Goal: Task Accomplishment & Management: Manage account settings

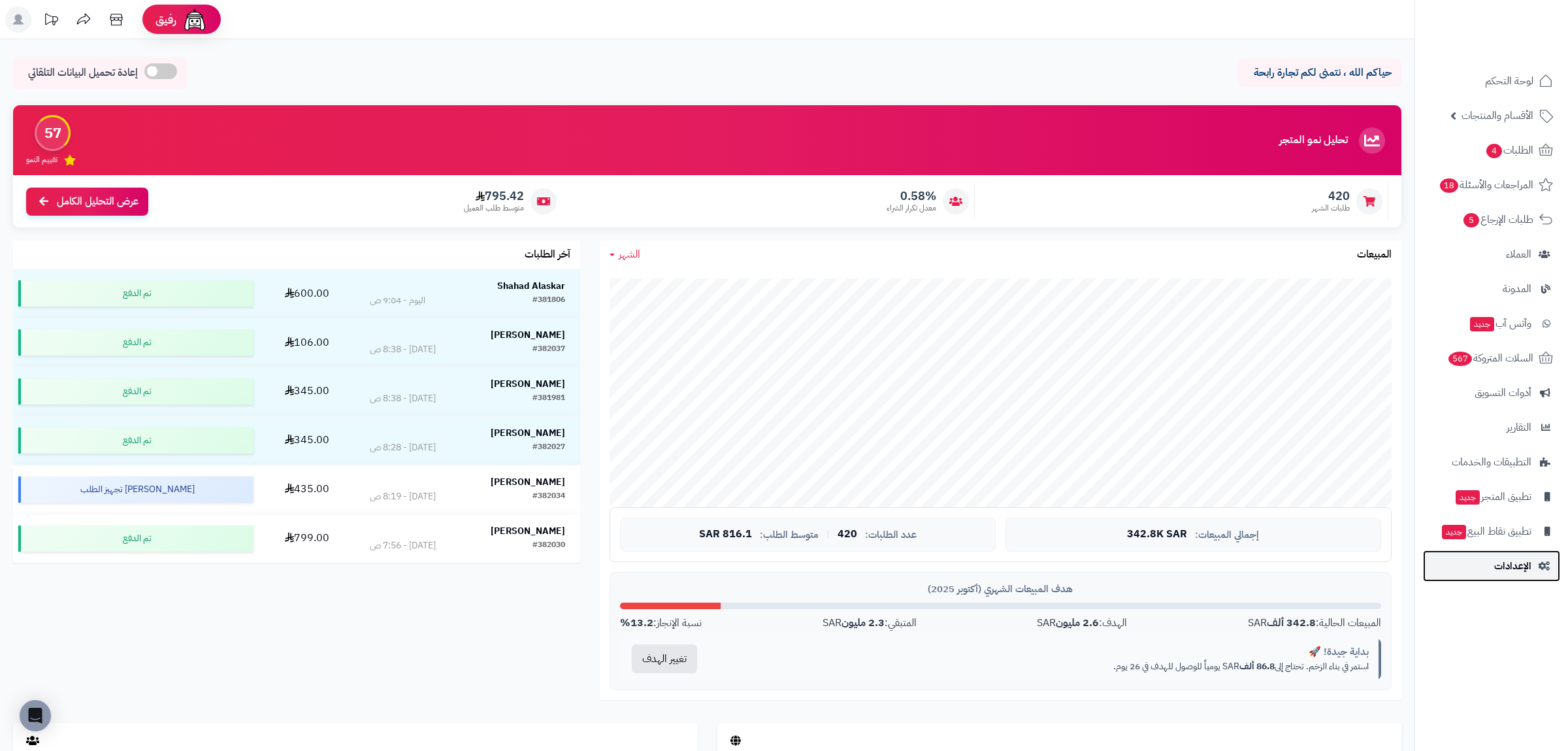
click at [1506, 572] on span "الإعدادات" at bounding box center [1512, 566] width 37 height 19
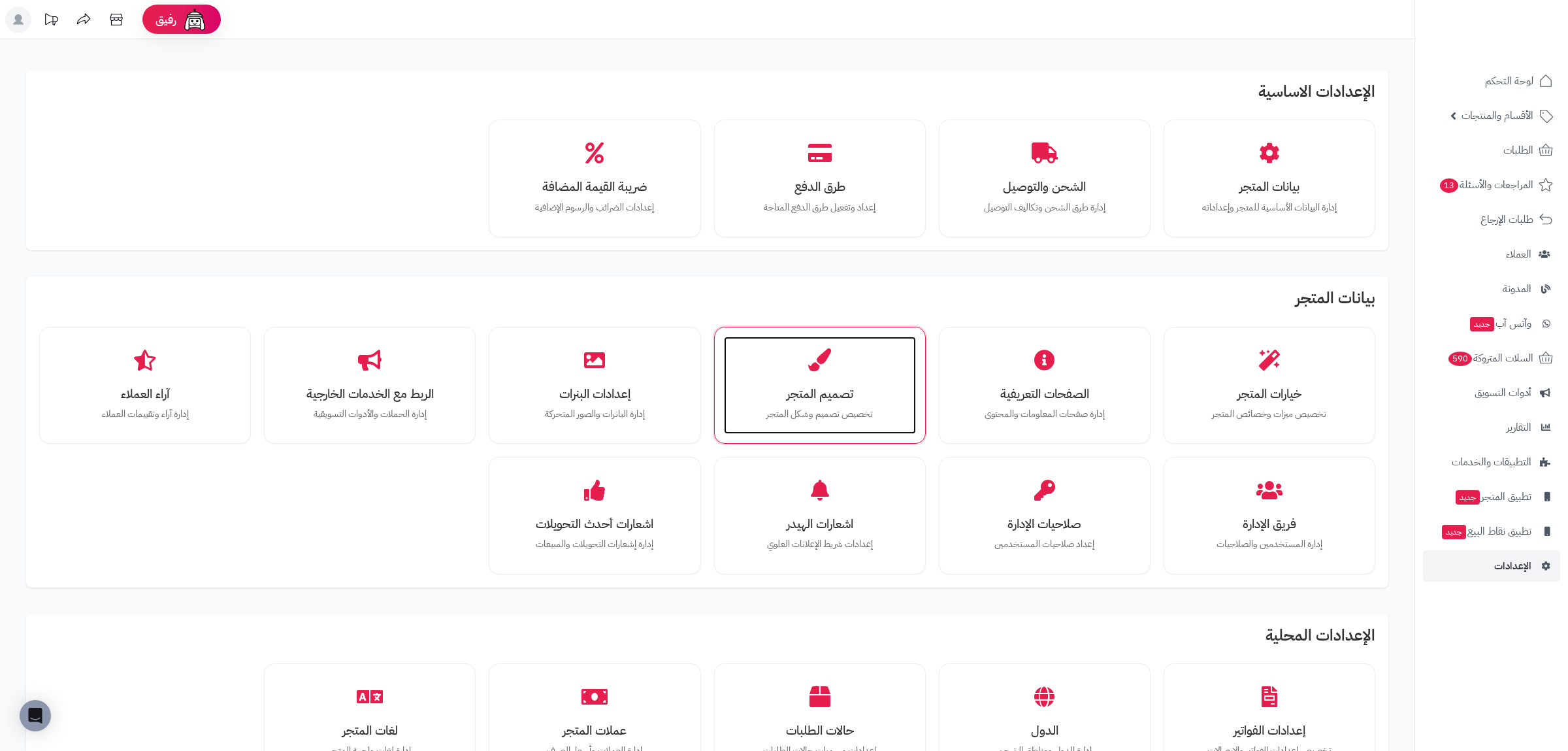
click at [875, 378] on div "تصميم المتجر تخصيص تصميم وشكل المتجر" at bounding box center [820, 386] width 192 height 98
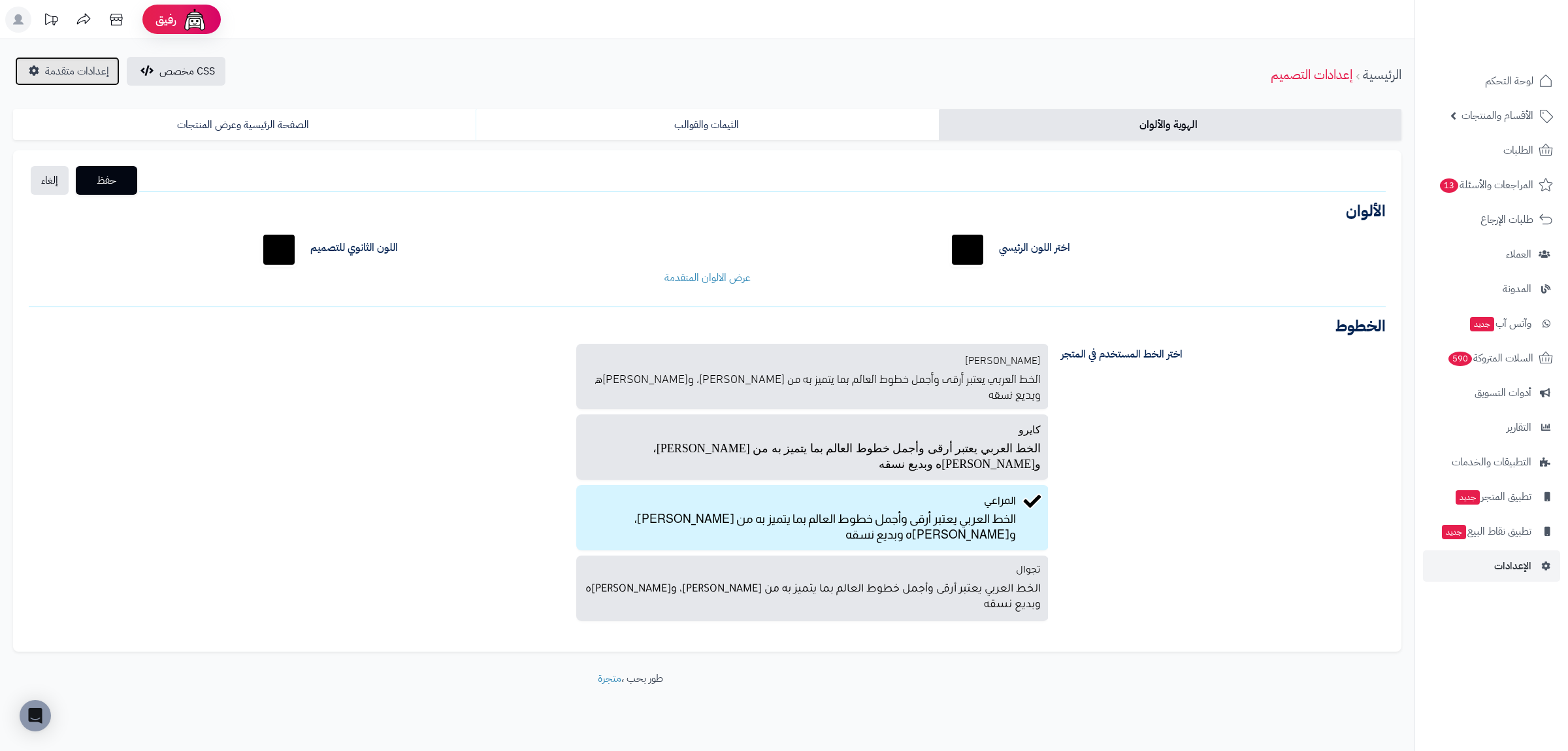
click at [55, 68] on span "إعدادات متقدمة" at bounding box center [76, 71] width 64 height 16
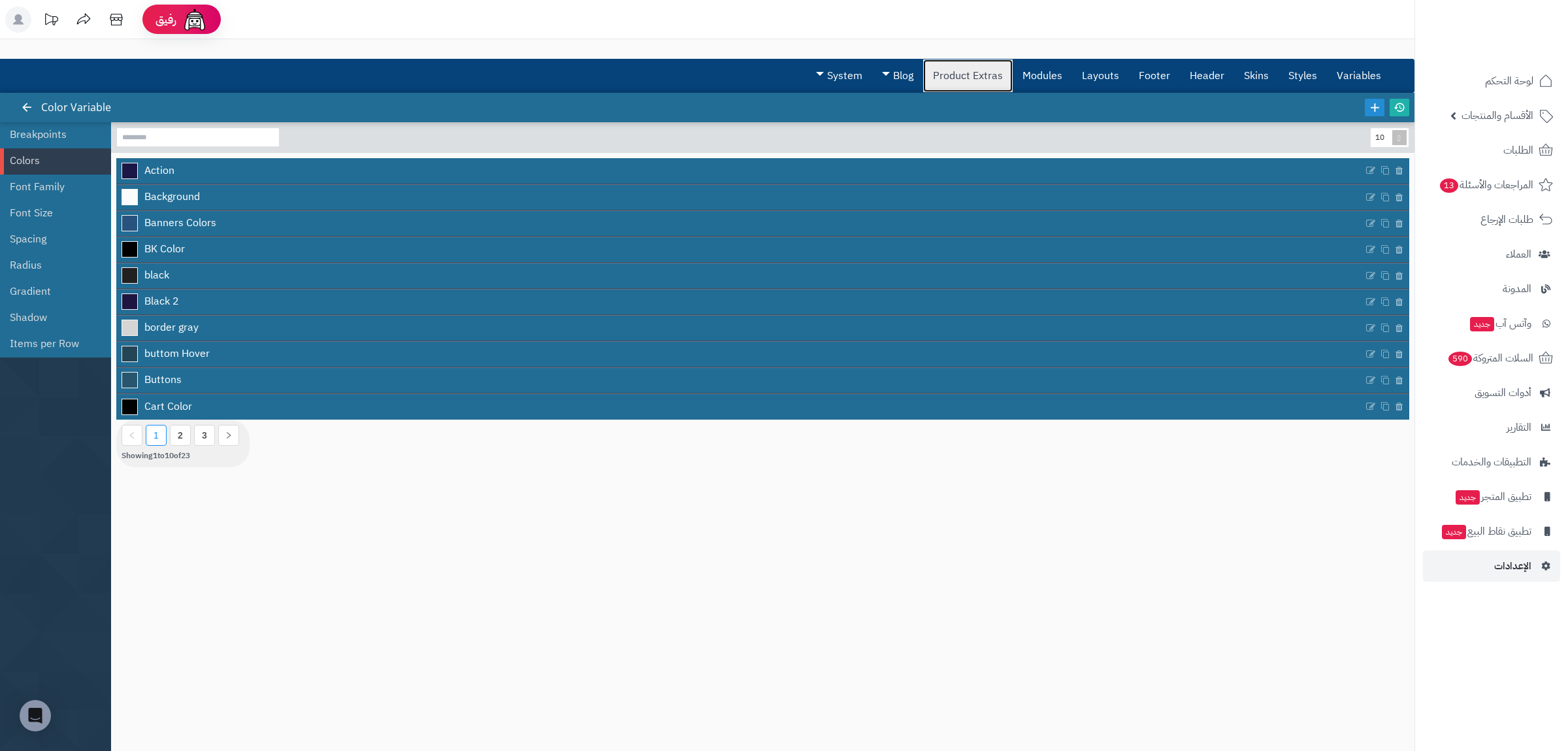
click at [976, 78] on link "Product Extras" at bounding box center [967, 75] width 89 height 32
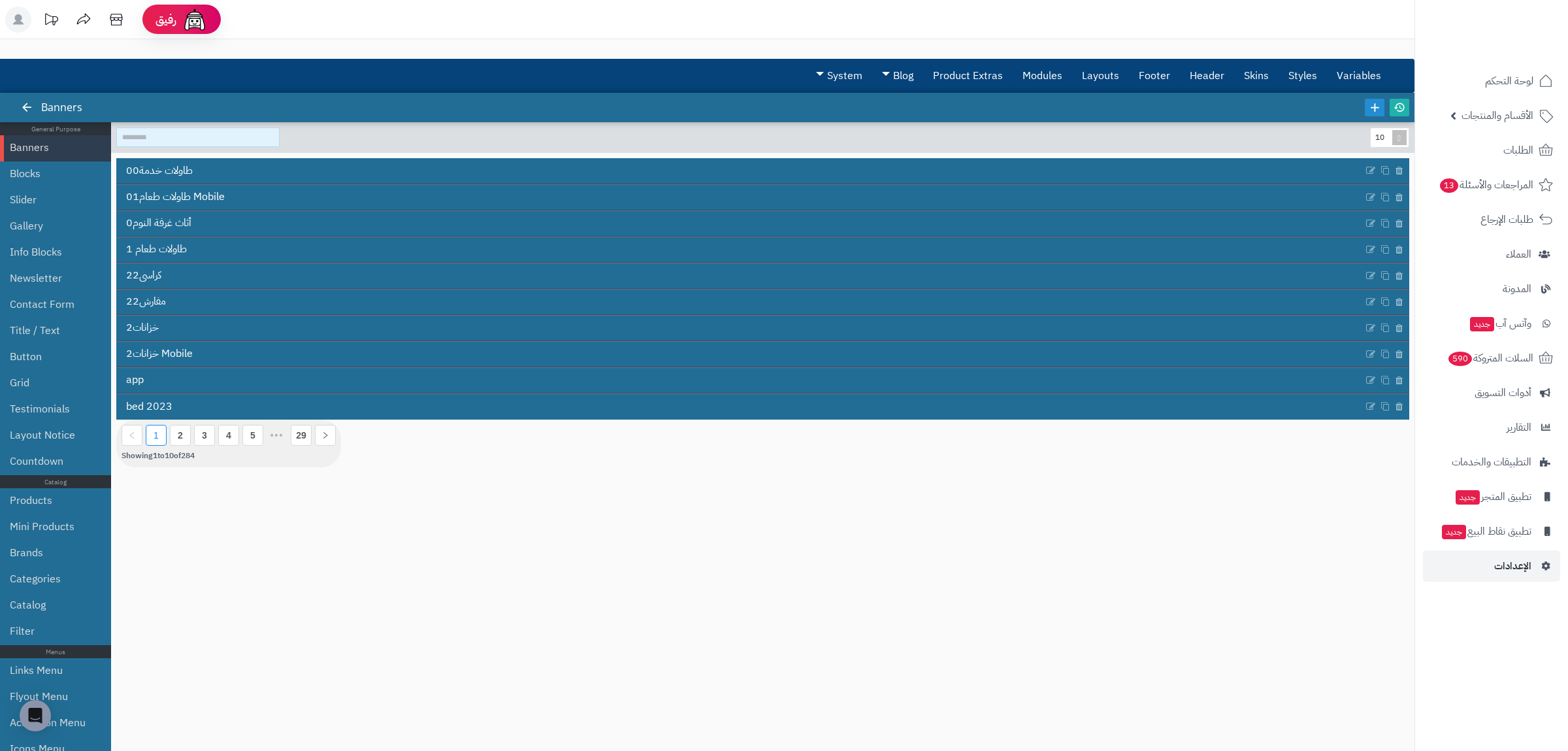
click at [195, 140] on input at bounding box center [198, 137] width 163 height 20
type input "**"
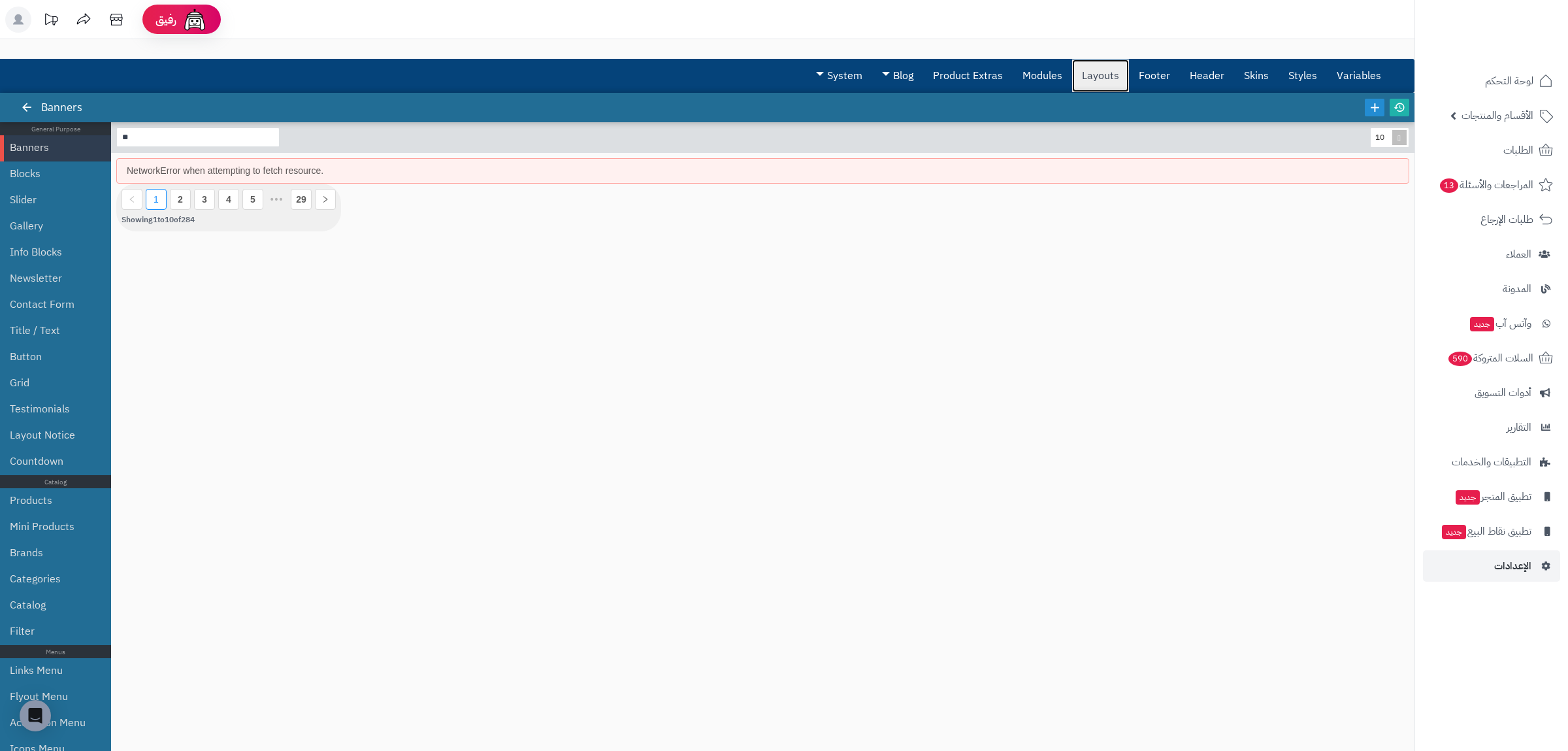
click at [1089, 81] on link "Layouts" at bounding box center [1100, 75] width 57 height 32
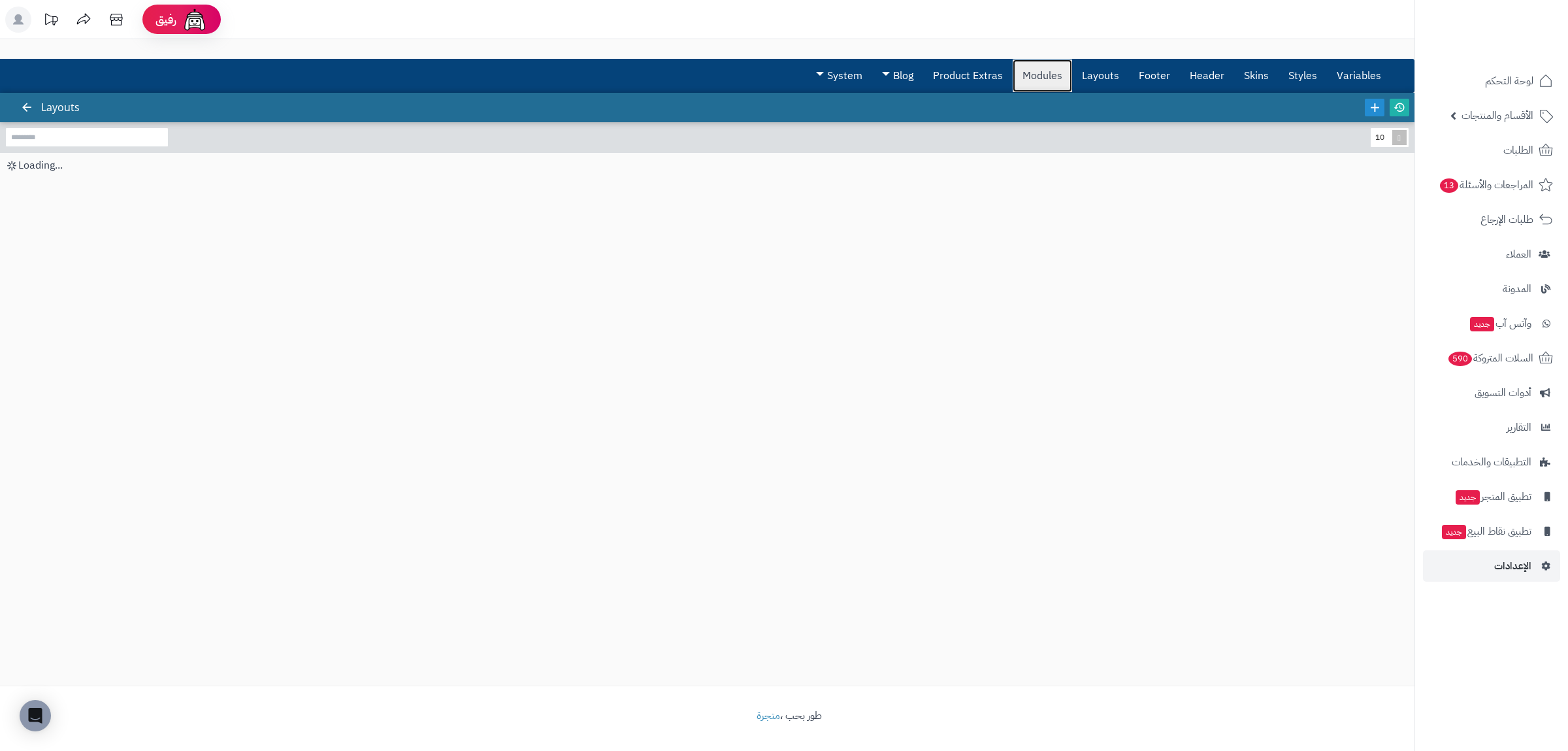
click at [1052, 72] on link "Modules" at bounding box center [1042, 75] width 60 height 32
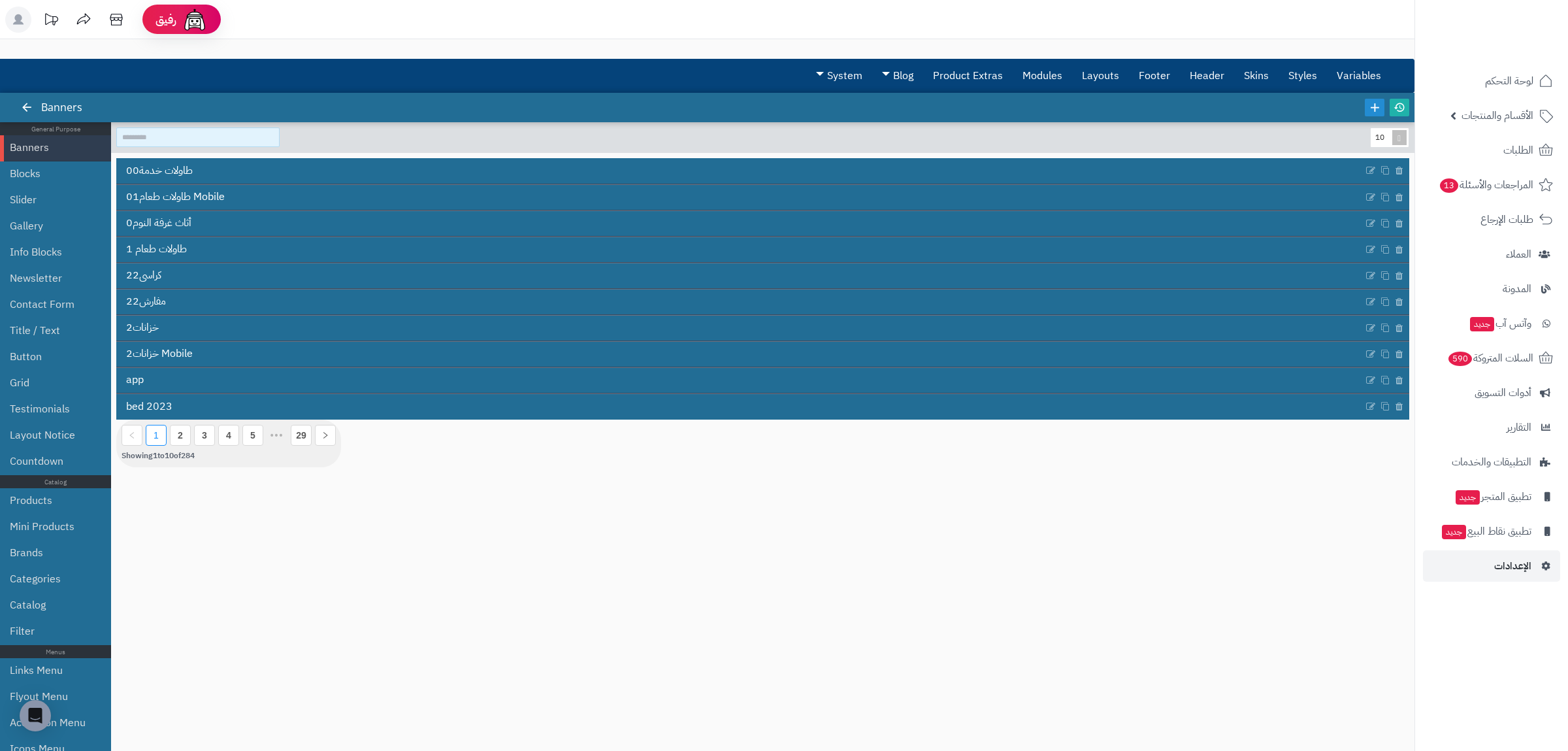
click at [151, 138] on input at bounding box center [198, 137] width 163 height 20
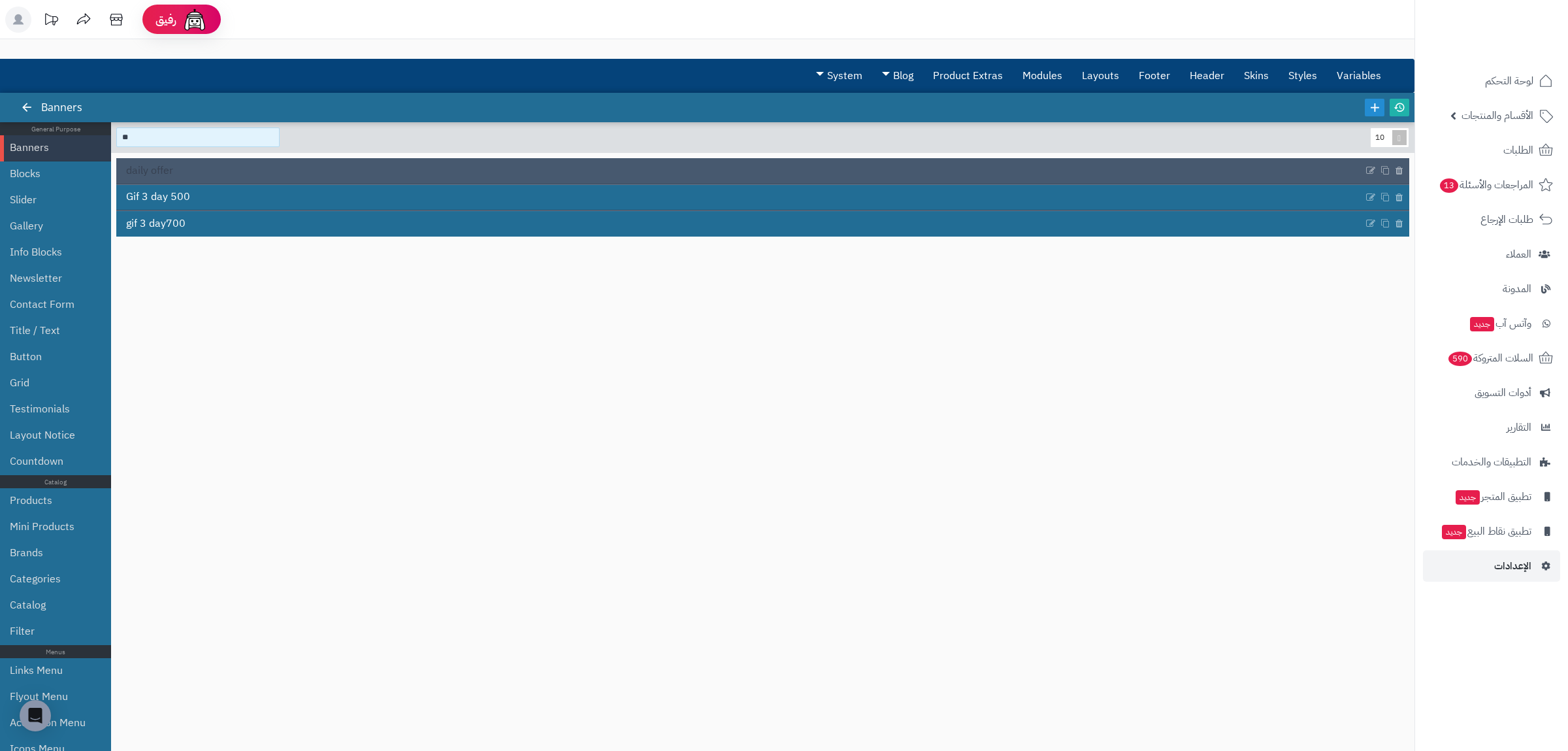
type input "**"
click at [233, 177] on link "daily offer" at bounding box center [740, 170] width 1247 height 24
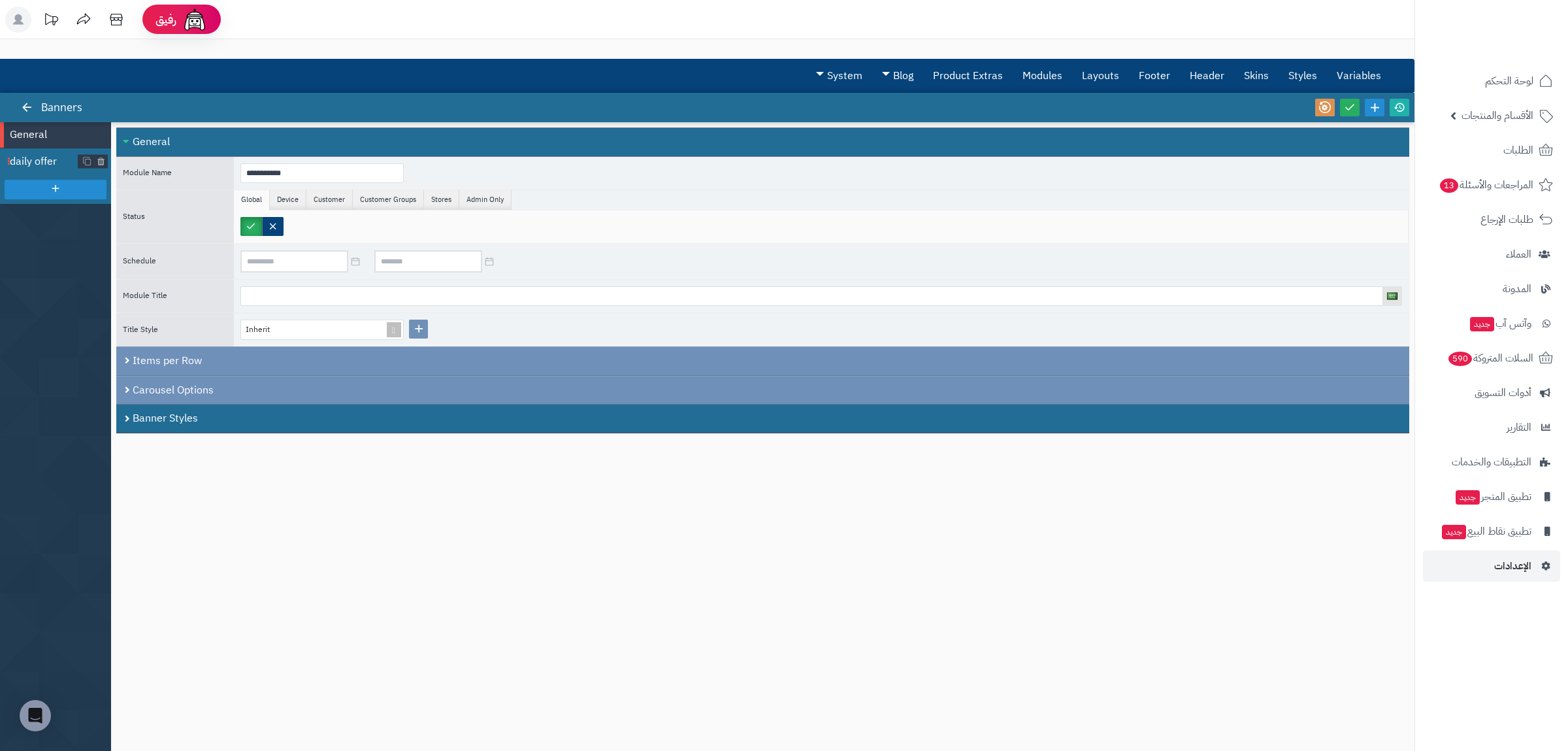
click at [56, 151] on li "daily offer" at bounding box center [55, 162] width 111 height 26
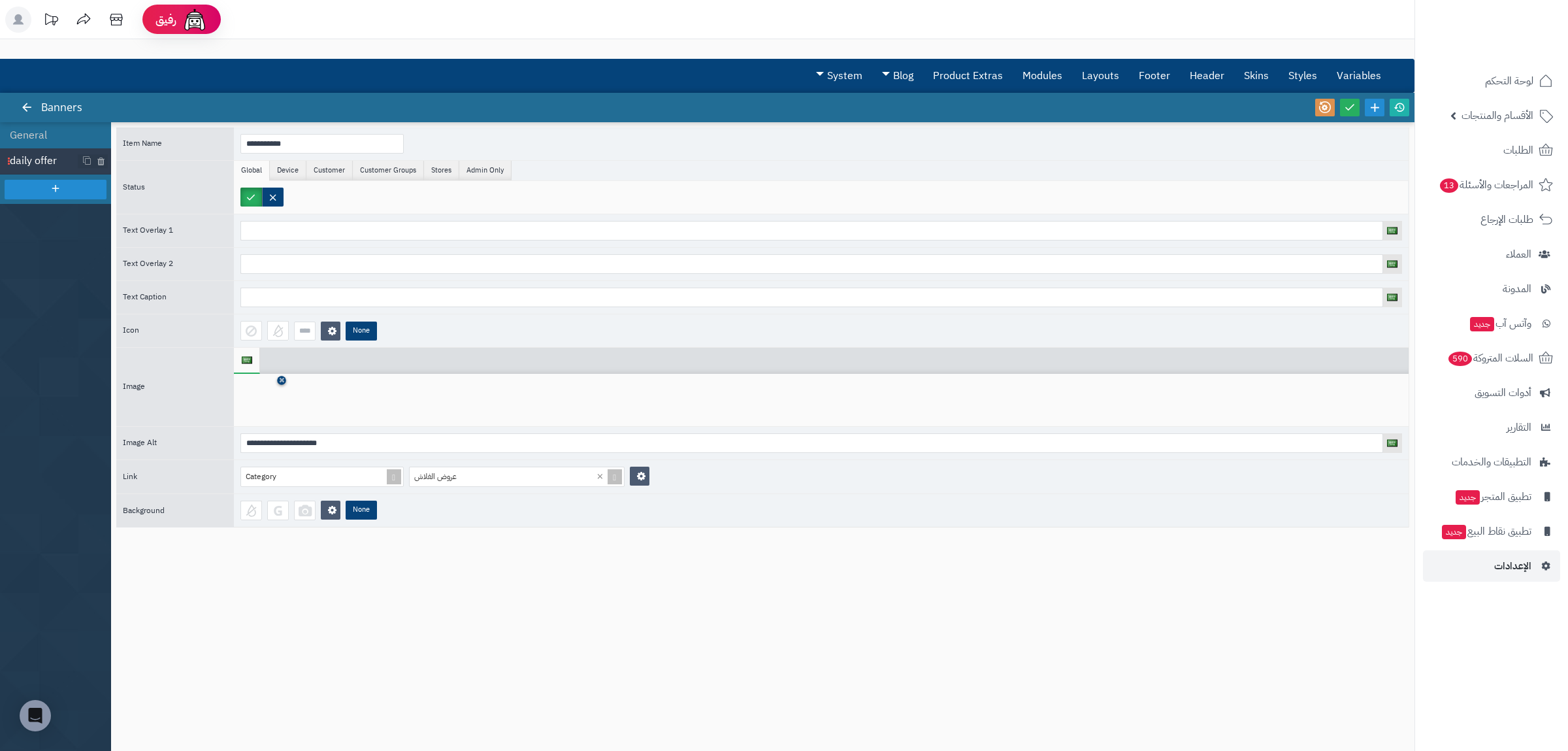
click at [282, 384] on icon at bounding box center [281, 380] width 5 height 8
click at [266, 407] on icon at bounding box center [261, 400] width 42 height 39
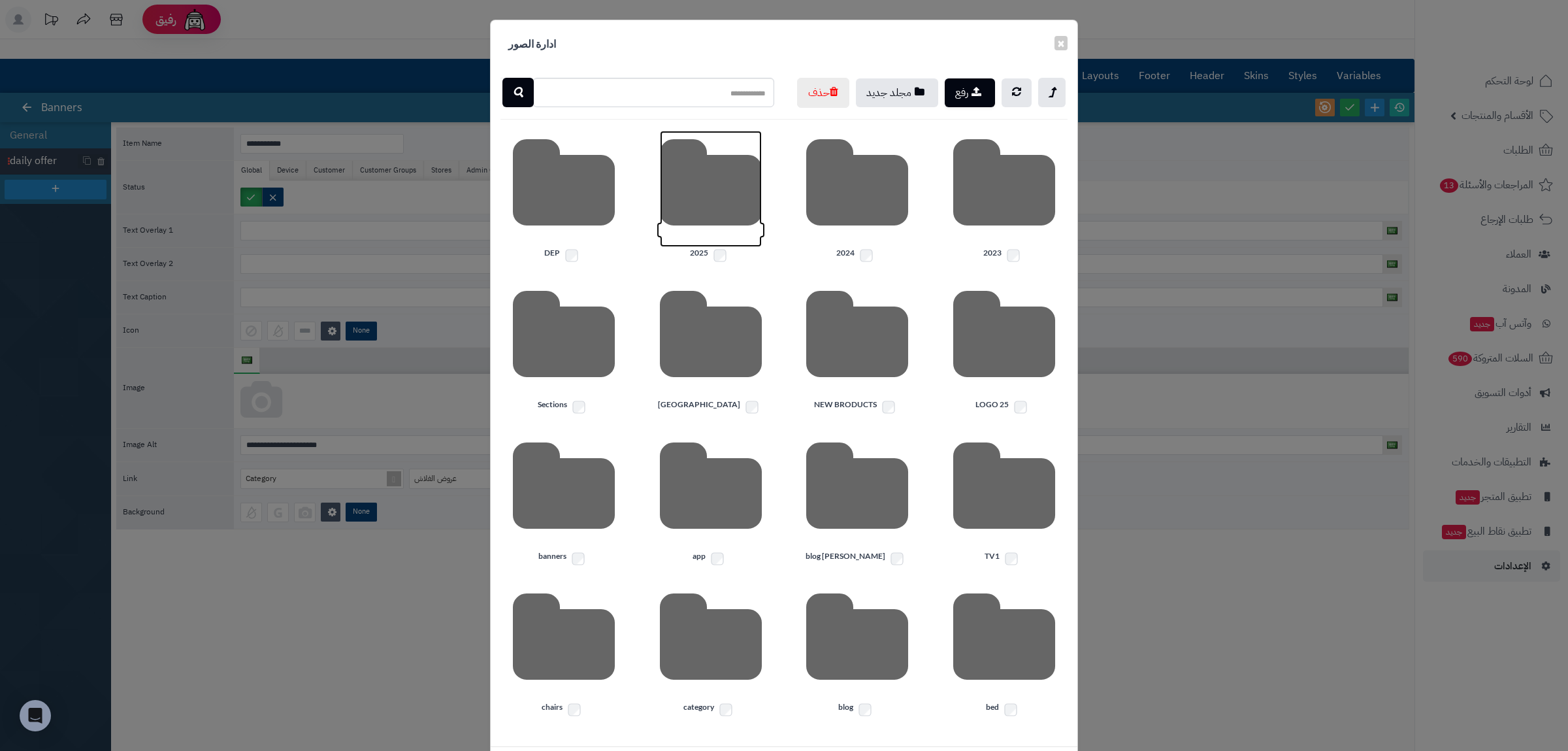
click at [744, 247] on icon at bounding box center [711, 188] width 102 height 117
click at [993, 247] on icon at bounding box center [1004, 188] width 102 height 117
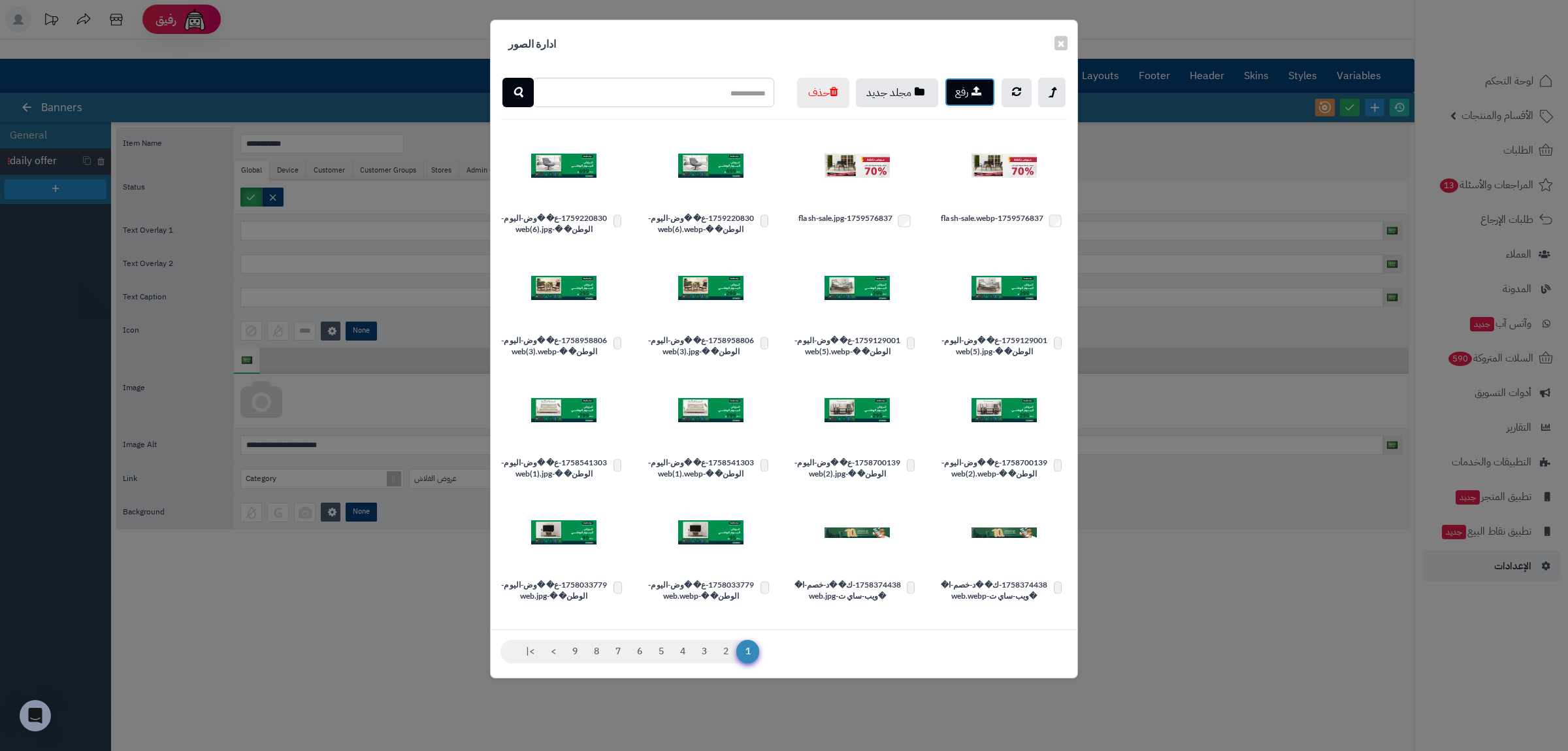
click at [966, 97] on button "رفع" at bounding box center [969, 91] width 50 height 28
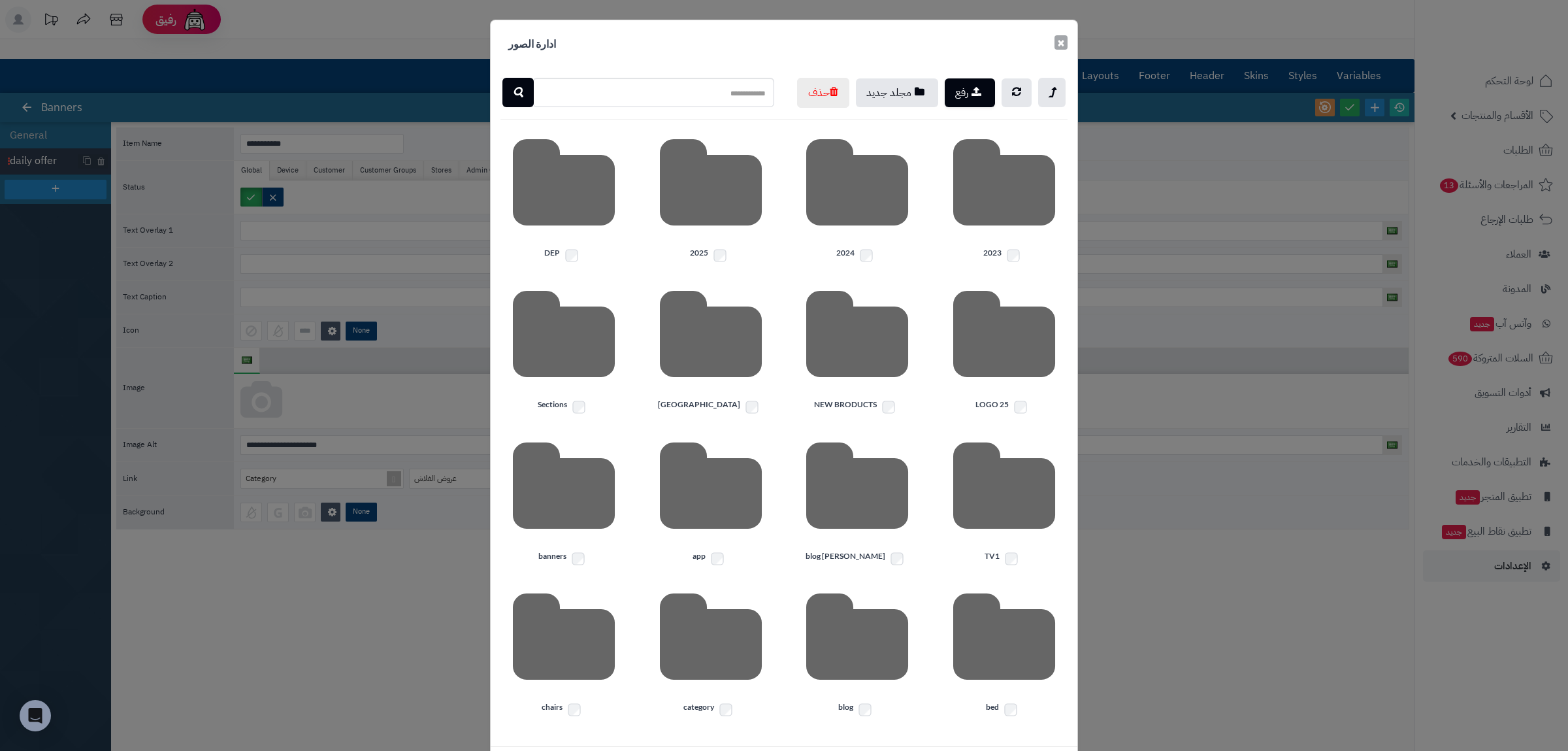
click at [1062, 46] on button "×" at bounding box center [1060, 42] width 13 height 15
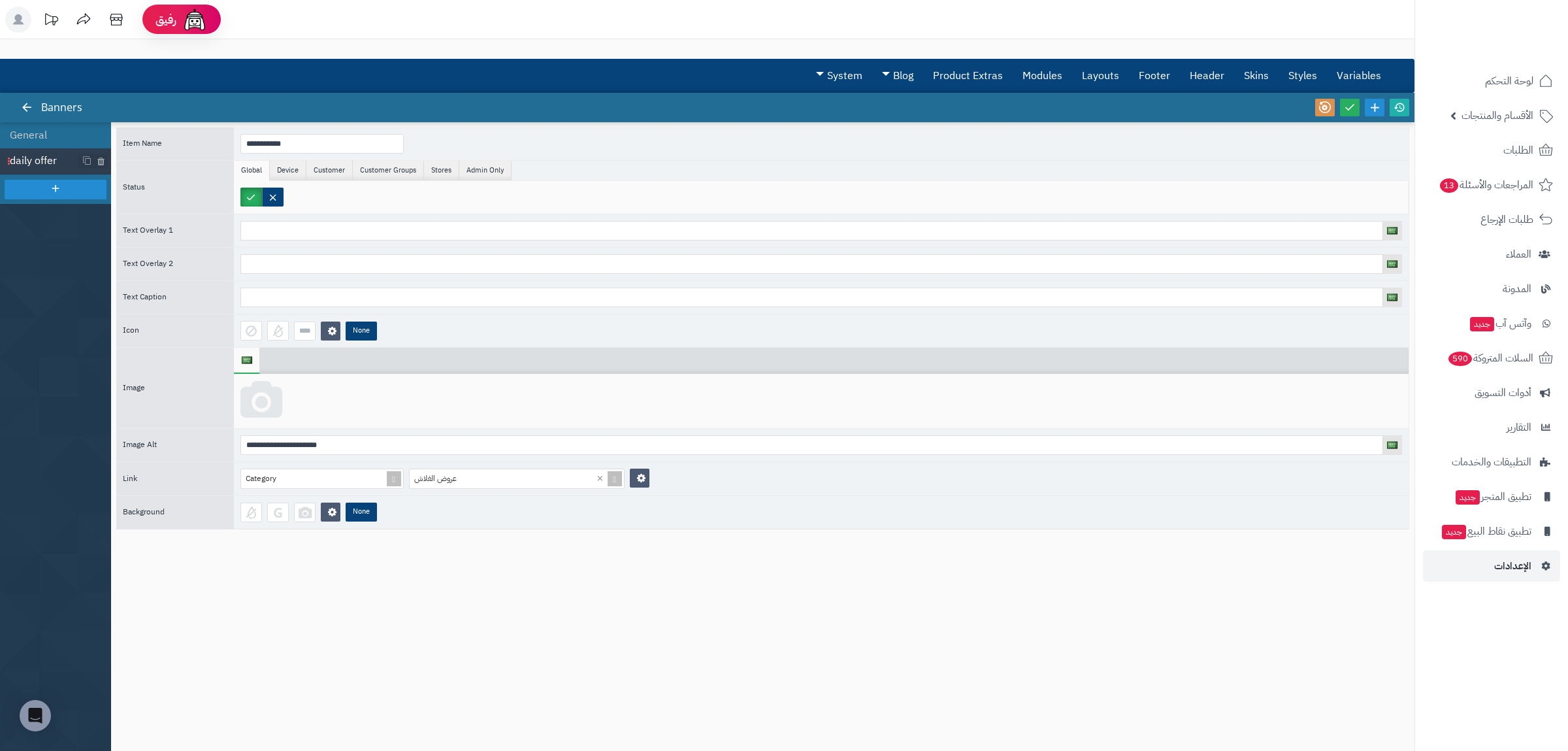
click at [268, 399] on icon at bounding box center [261, 400] width 42 height 39
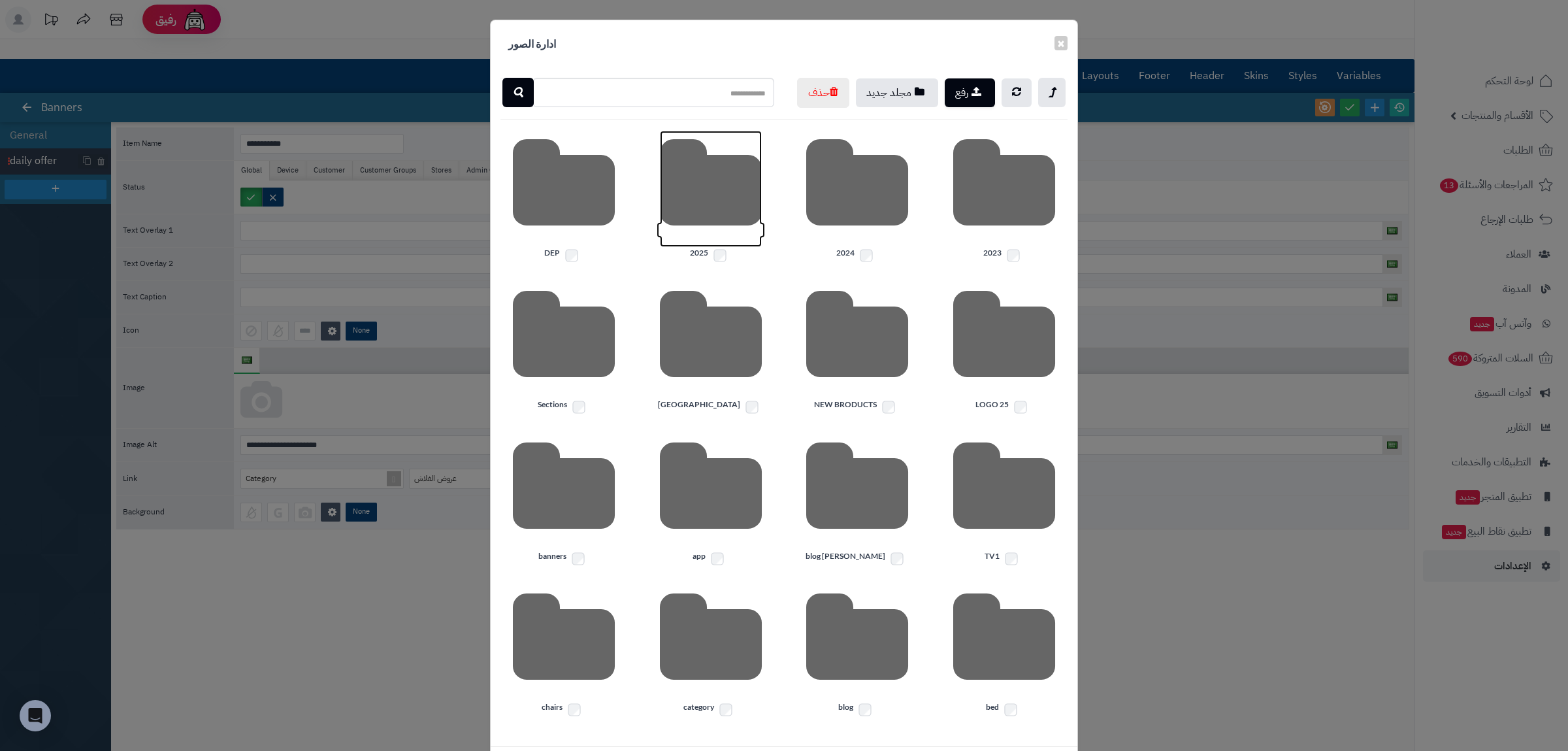
click at [719, 247] on icon at bounding box center [711, 188] width 102 height 117
click at [1040, 247] on icon at bounding box center [1004, 188] width 102 height 117
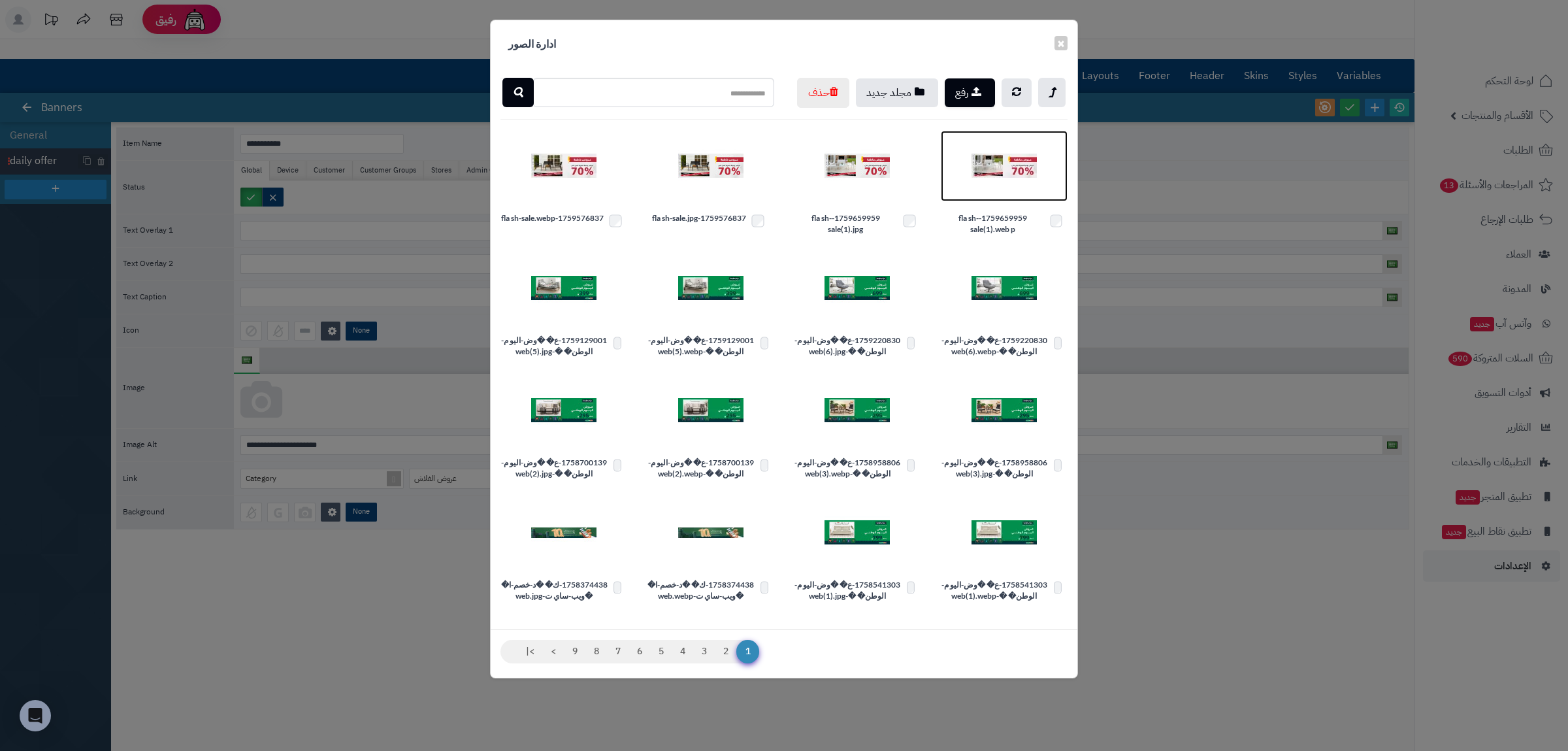
click at [997, 199] on img at bounding box center [1004, 165] width 66 height 66
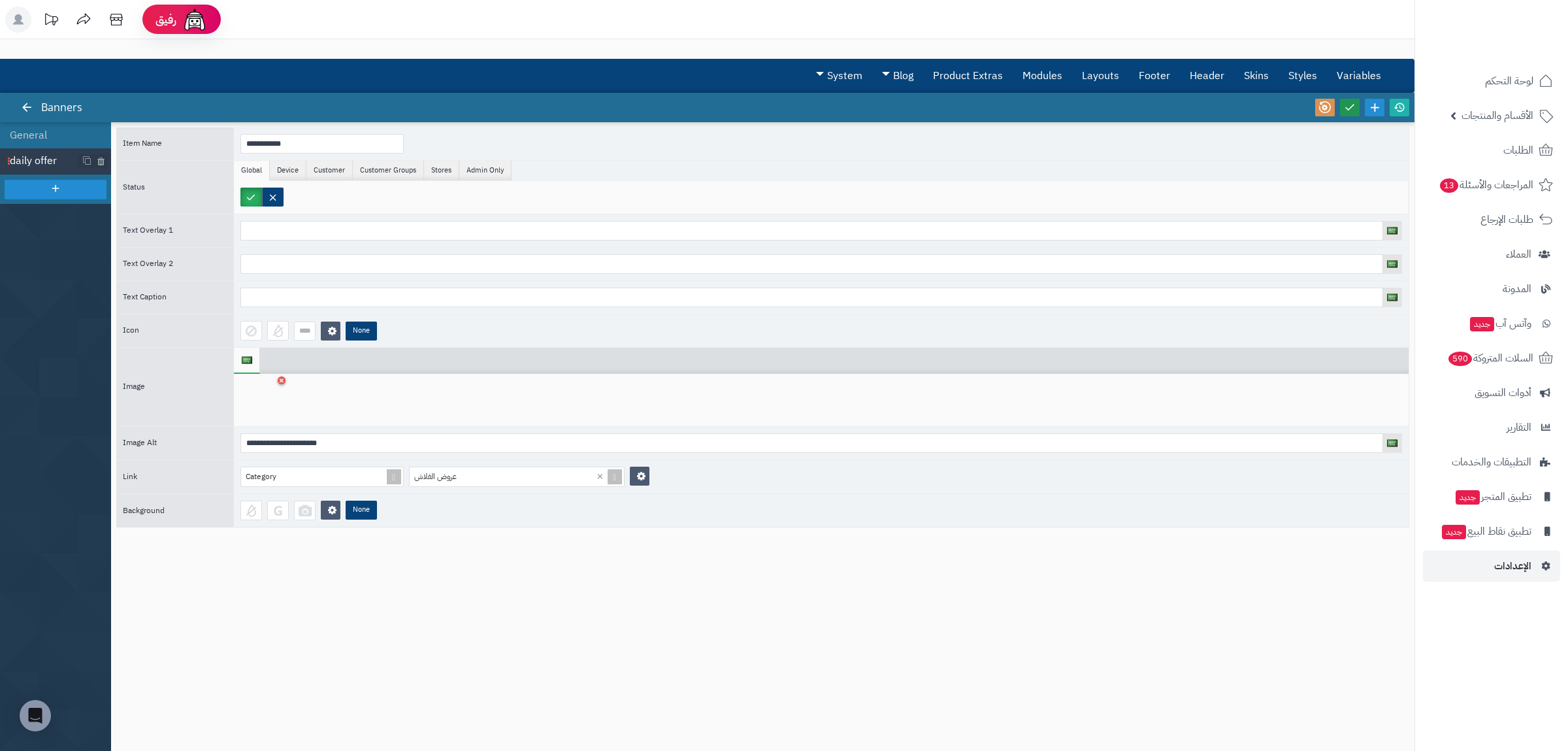
click at [1348, 100] on link at bounding box center [1350, 108] width 20 height 18
click at [1399, 105] on icon at bounding box center [1400, 107] width 12 height 12
click at [1501, 87] on span "لوحة التحكم" at bounding box center [1509, 80] width 48 height 19
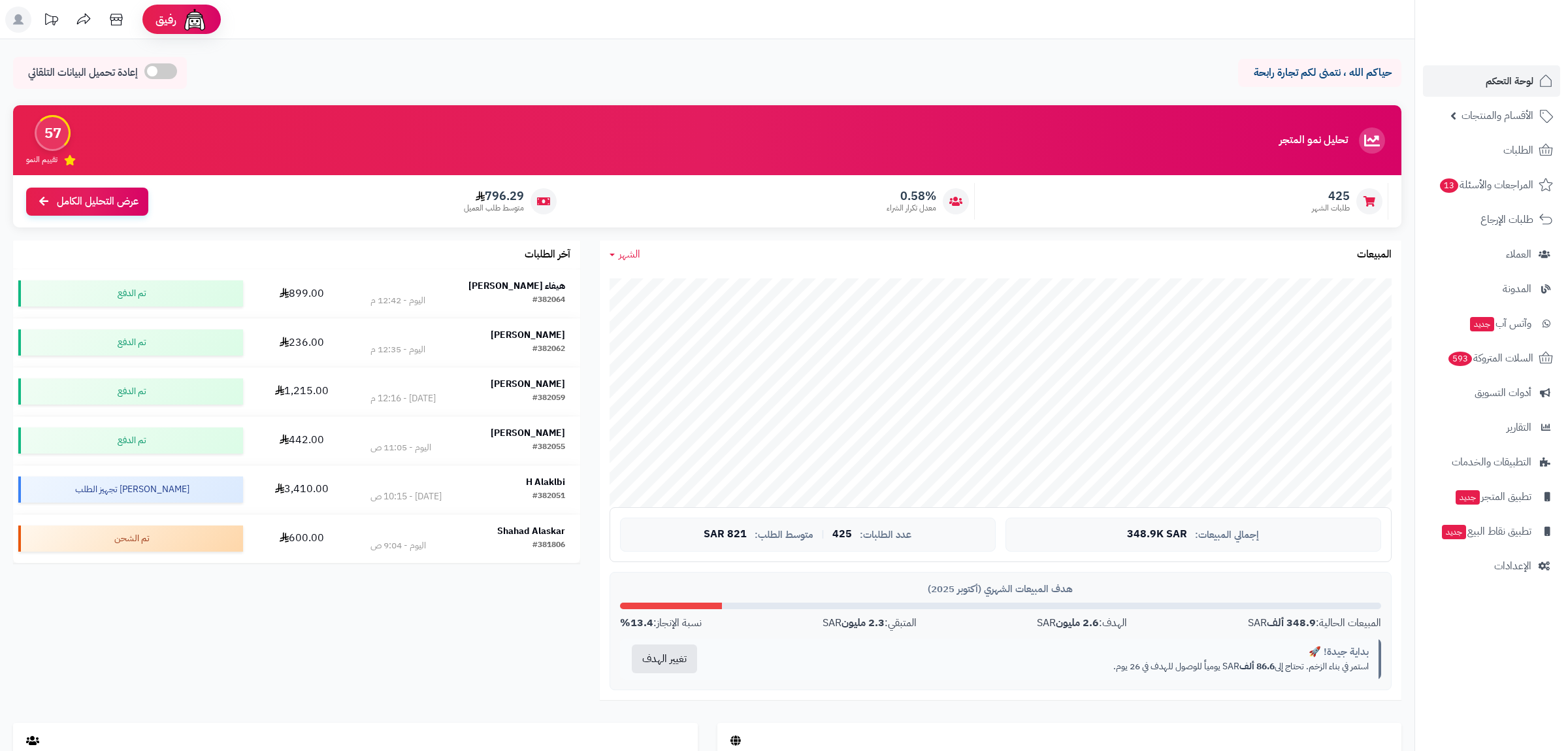
click at [1502, 121] on span "الأقسام والمنتجات" at bounding box center [1497, 116] width 71 height 19
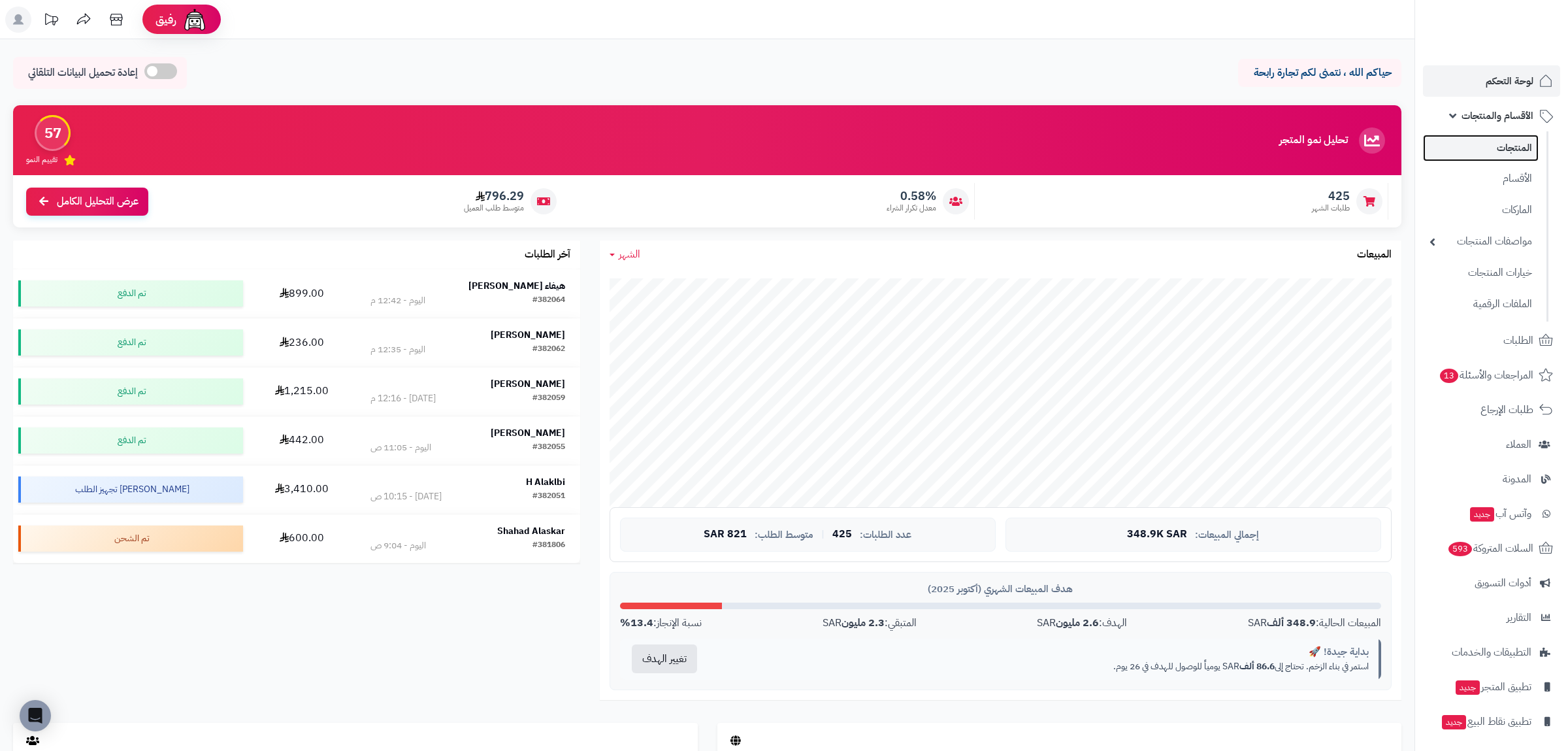
click at [1522, 147] on link "المنتجات" at bounding box center [1481, 147] width 115 height 26
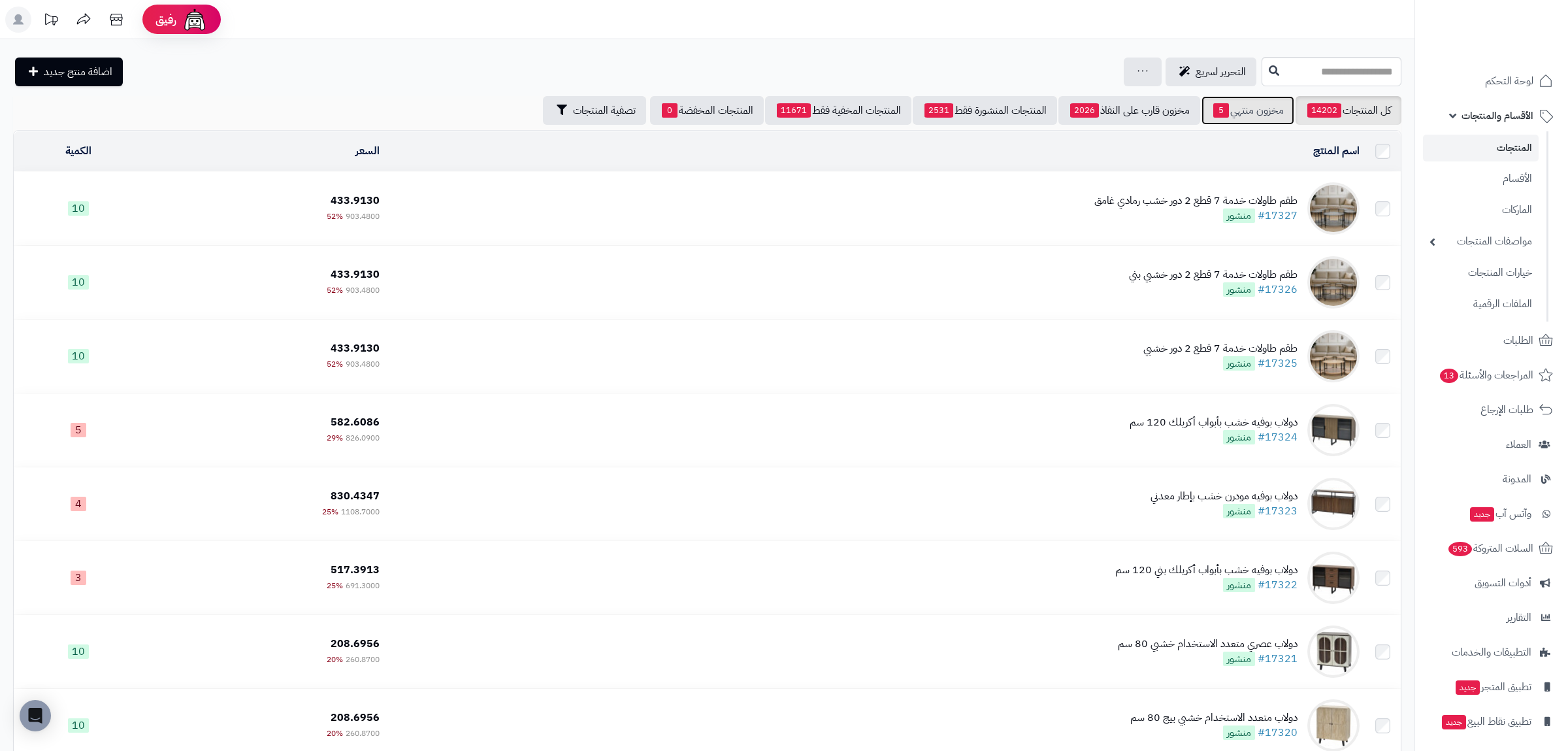
click at [1258, 113] on link "مخزون منتهي 5" at bounding box center [1247, 110] width 93 height 28
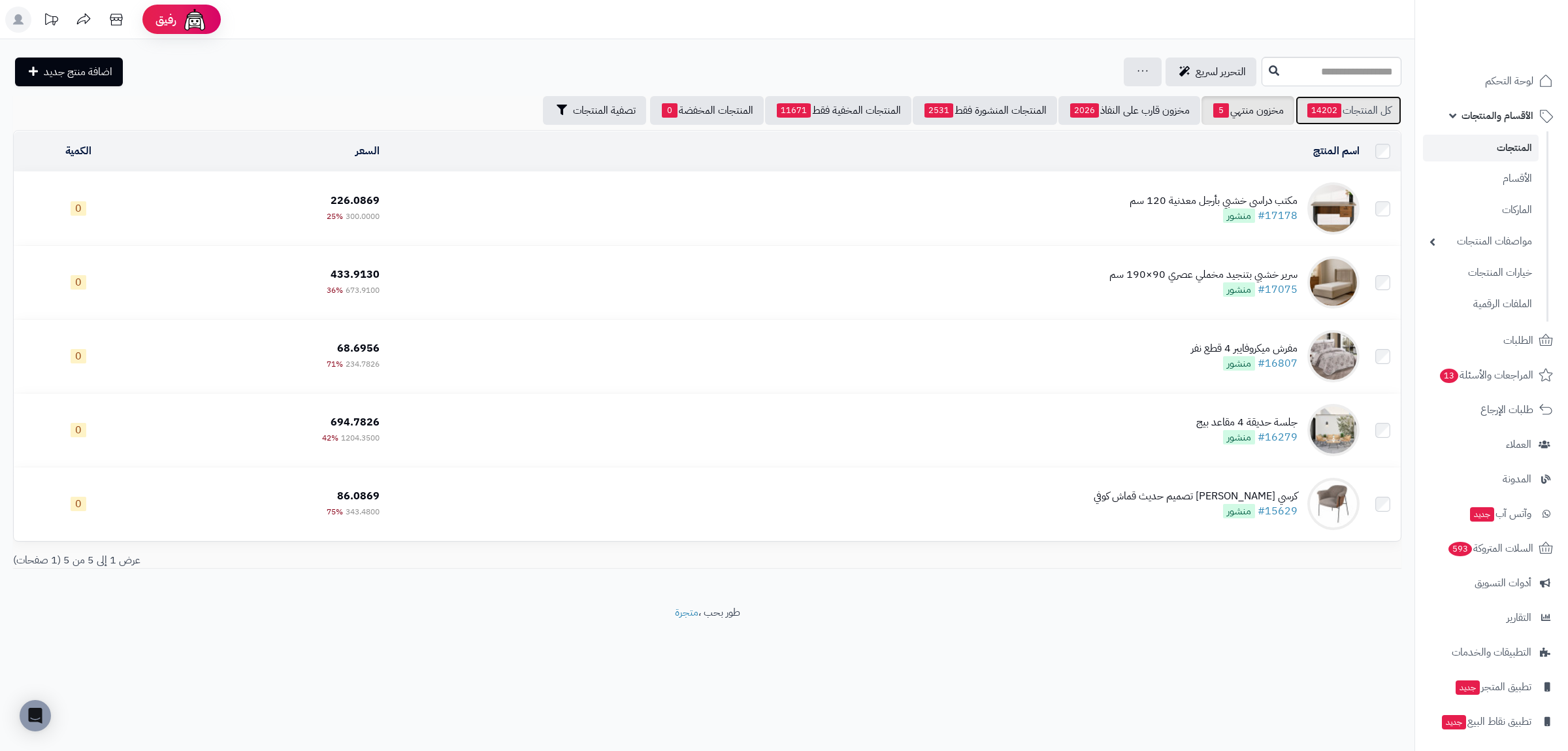
click at [1379, 100] on link "كل المنتجات 14202" at bounding box center [1349, 110] width 106 height 28
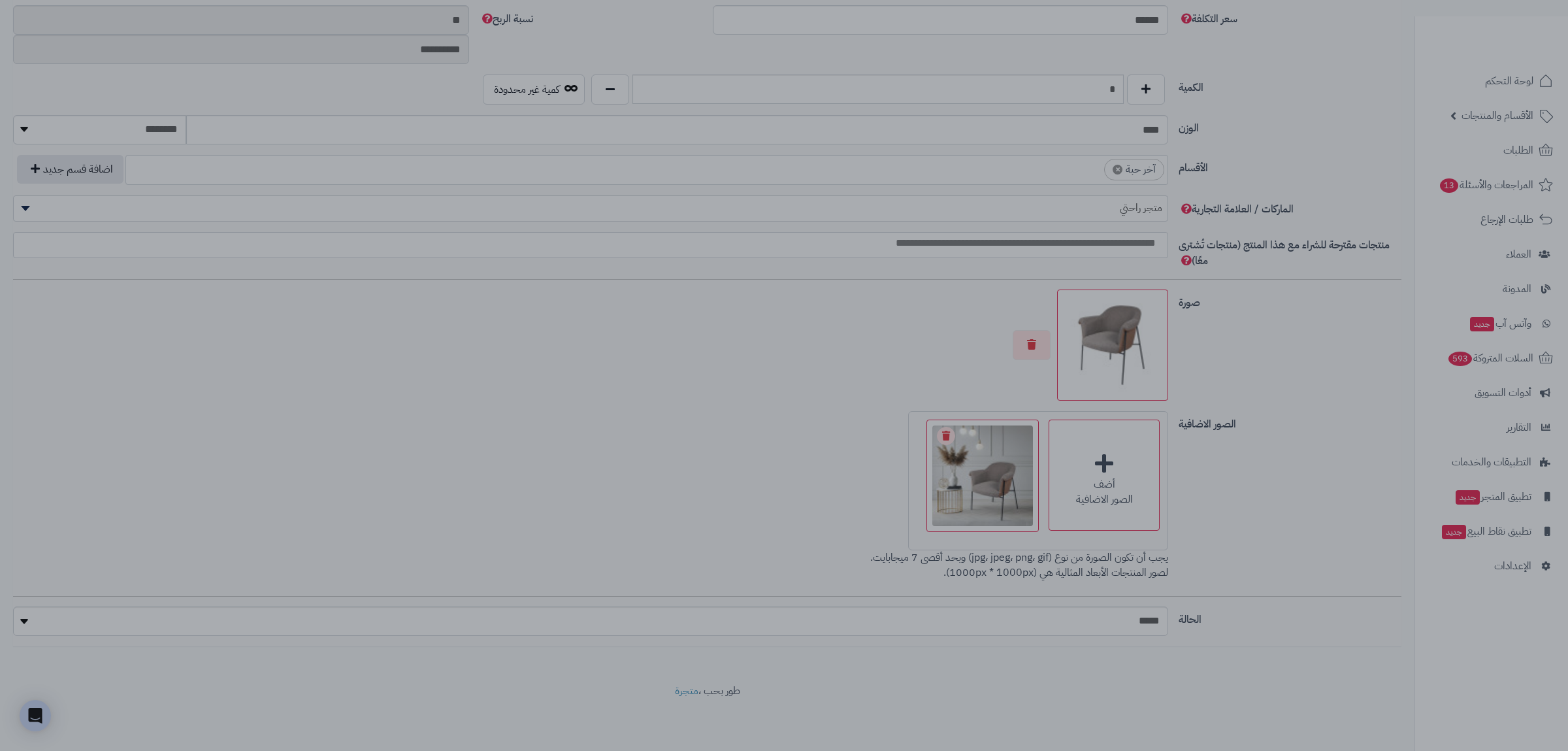
click at [1147, 620] on div at bounding box center [784, 375] width 1568 height 751
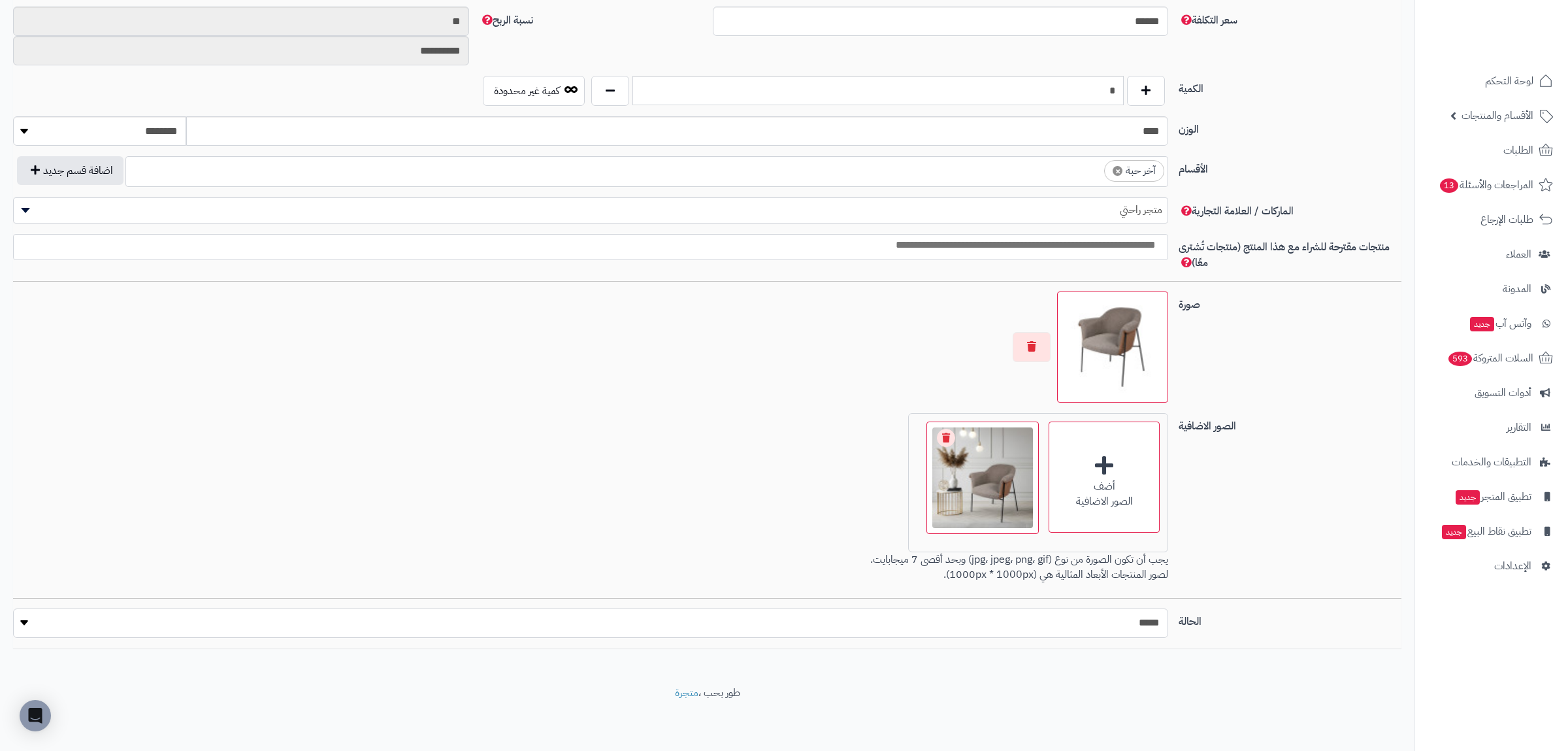
select select "*"
click option "****" at bounding box center [0, 0] width 0 height 0
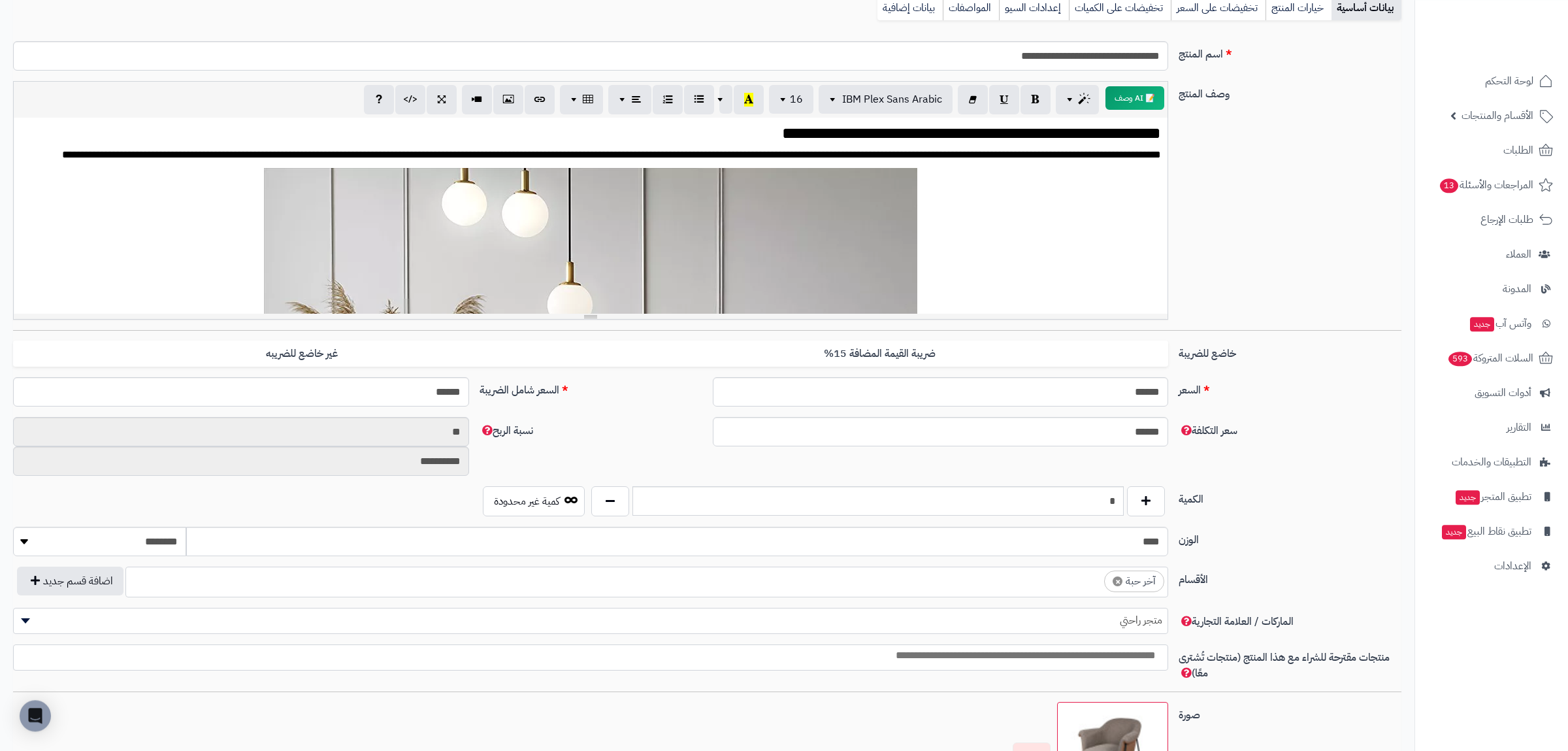
scroll to position [0, 0]
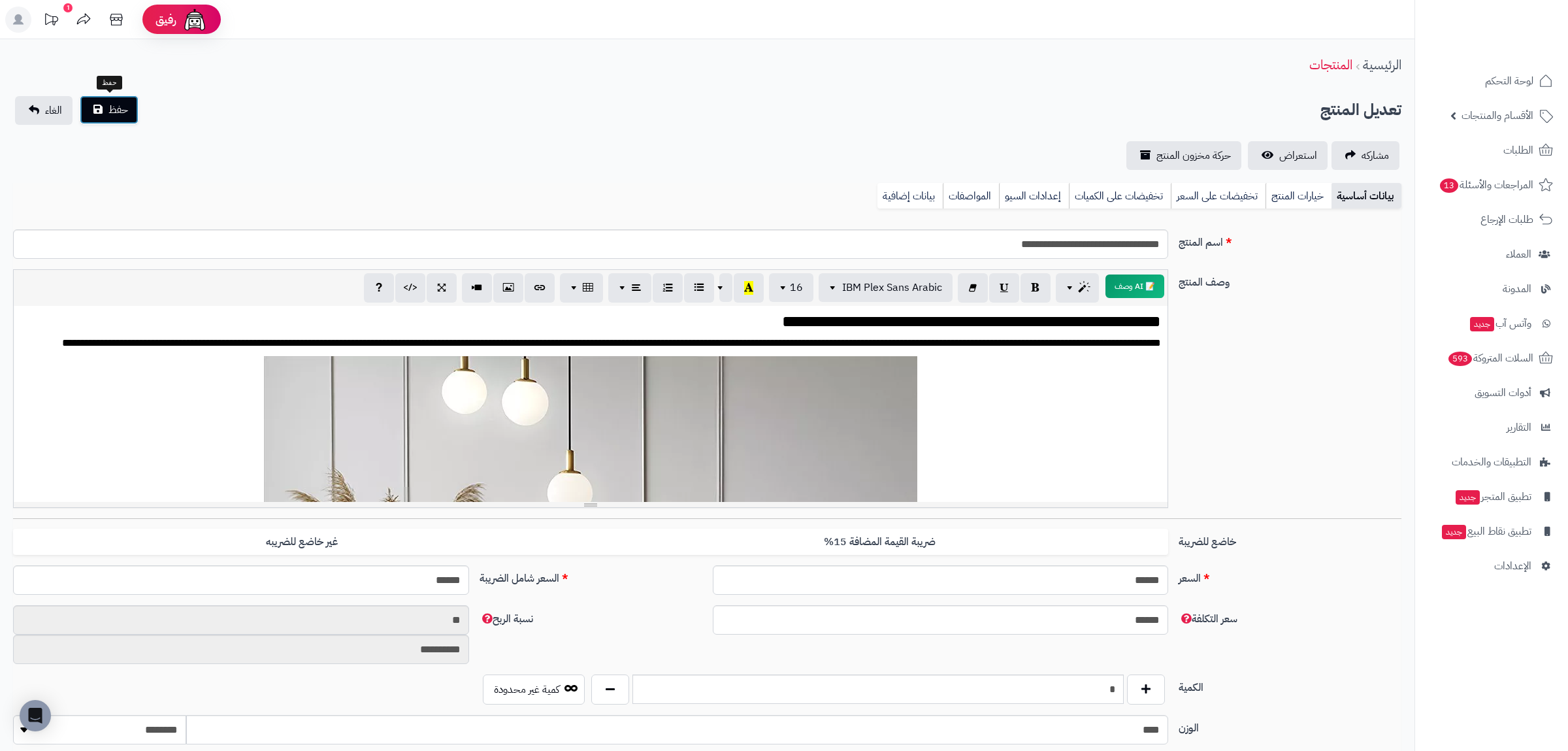
click at [127, 114] on button "حفظ" at bounding box center [109, 109] width 59 height 28
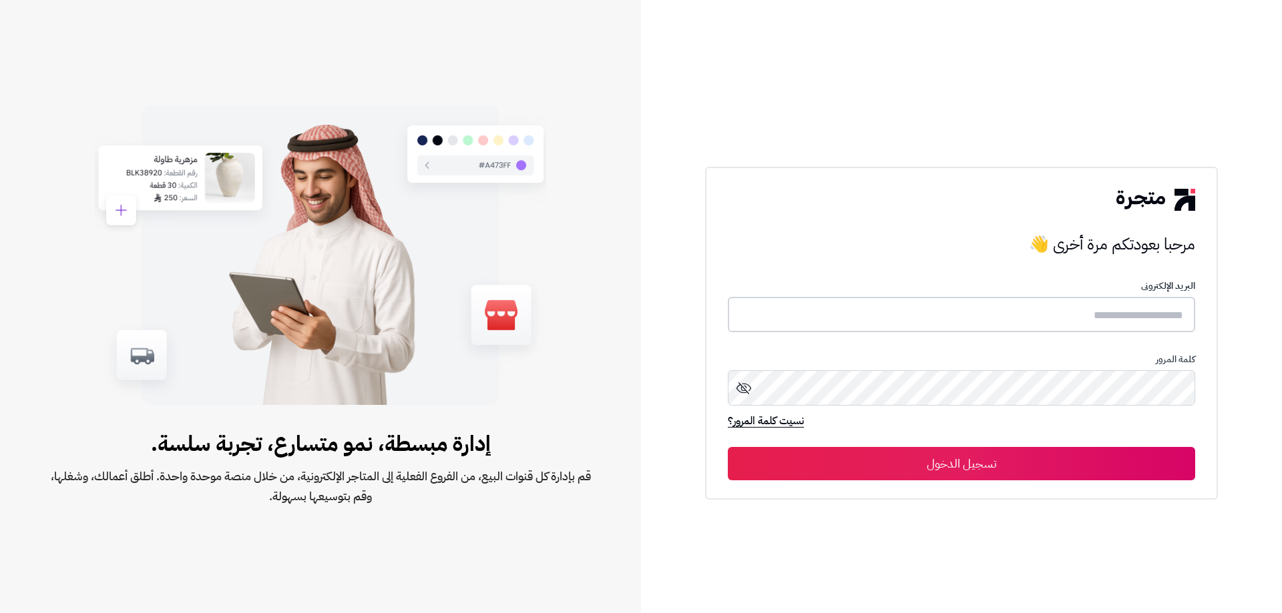
click at [1043, 314] on input "text" at bounding box center [961, 314] width 467 height 35
paste input "**********"
type input "**********"
click at [728, 447] on button "تسجيل الدخول" at bounding box center [961, 463] width 467 height 33
click at [976, 309] on input "text" at bounding box center [961, 315] width 467 height 35
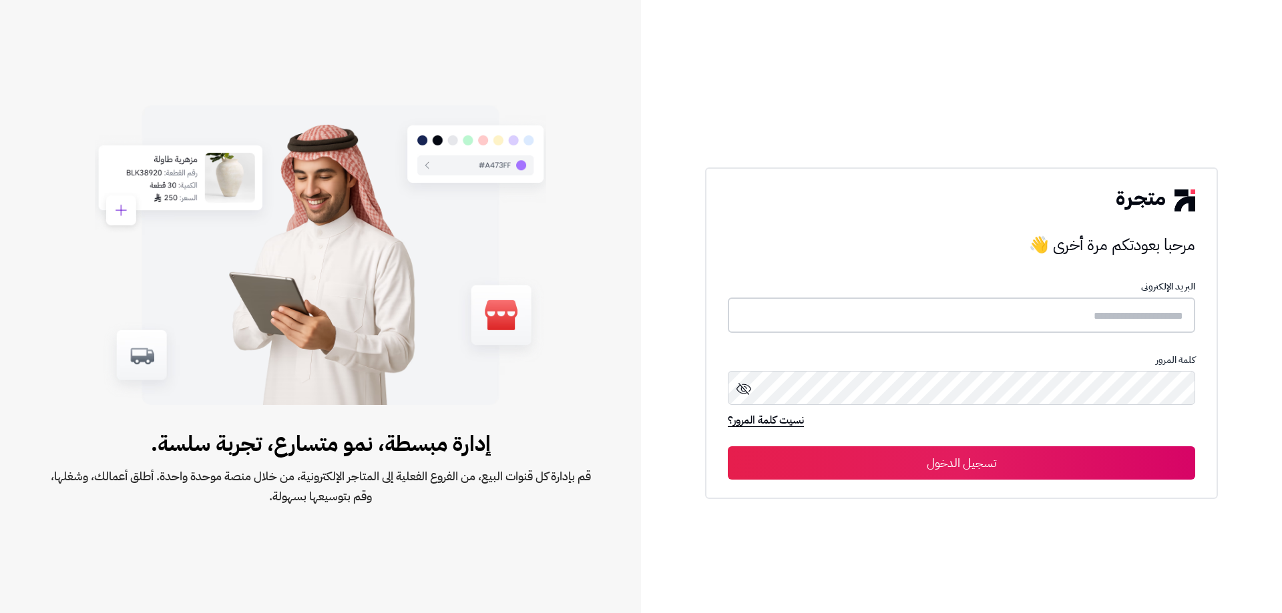
paste input "**********"
type input "**********"
click at [728, 447] on button "تسجيل الدخول" at bounding box center [961, 463] width 467 height 33
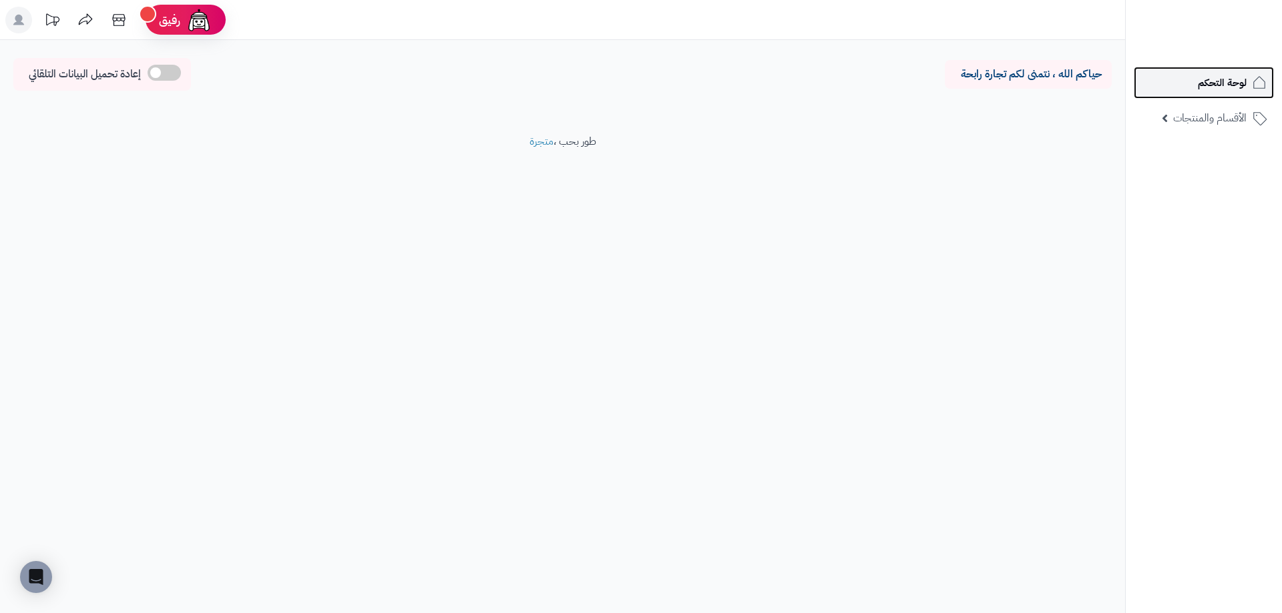
click at [1201, 74] on span "لوحة التحكم" at bounding box center [1221, 82] width 49 height 19
click at [1227, 36] on img at bounding box center [1230, 50] width 78 height 28
click at [1226, 21] on img at bounding box center [1230, 31] width 78 height 28
click at [1227, 119] on span "الأقسام والمنتجات" at bounding box center [1209, 118] width 73 height 19
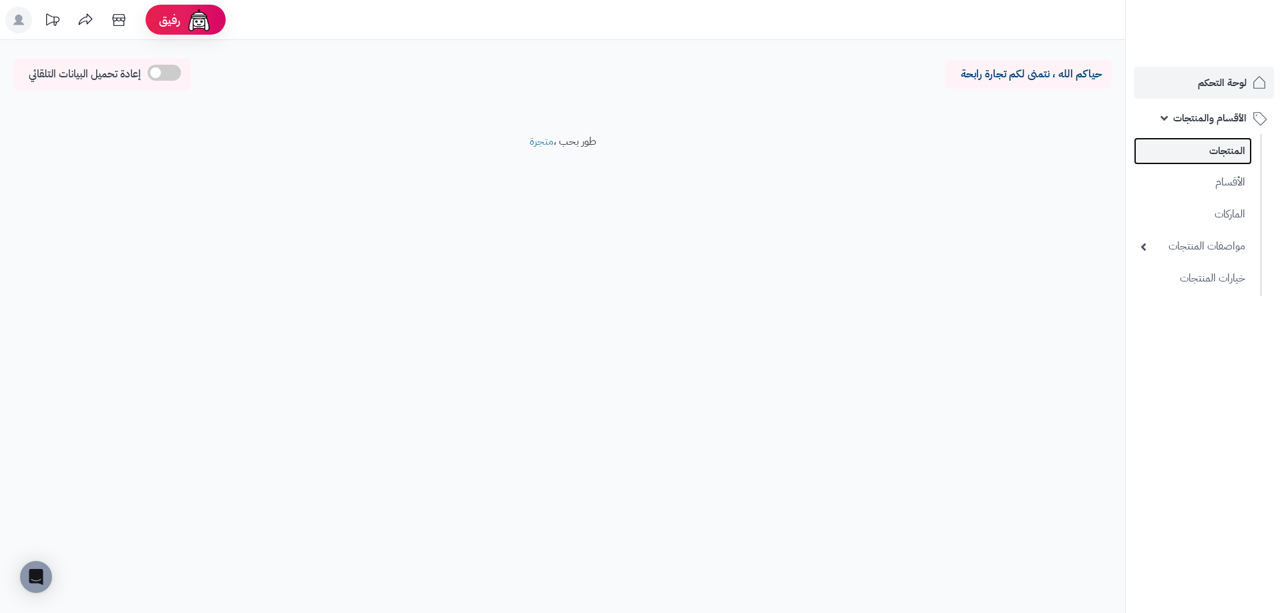
click at [1195, 153] on link "المنتجات" at bounding box center [1192, 150] width 118 height 27
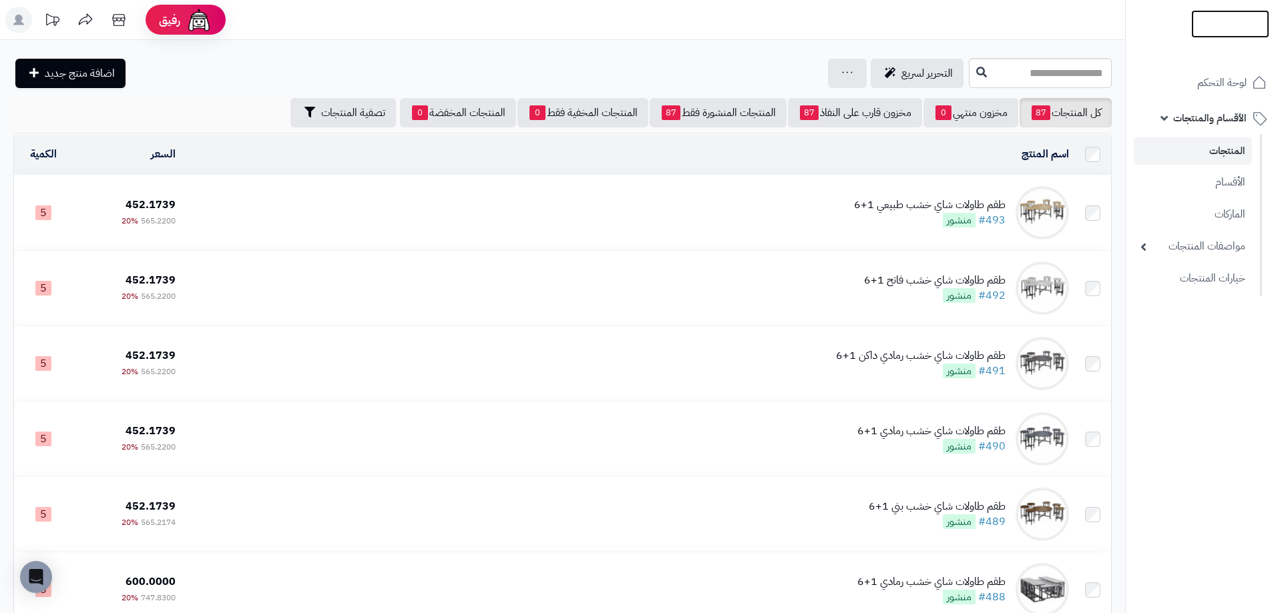
click at [1221, 37] on img at bounding box center [1230, 51] width 78 height 28
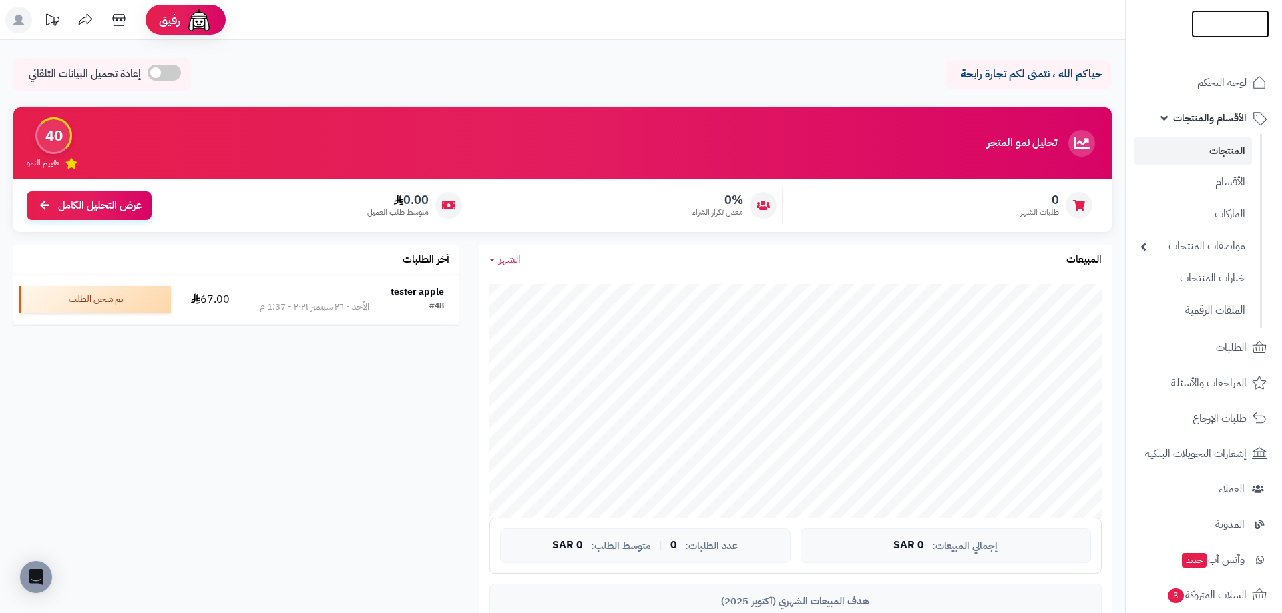
click at [1221, 23] on img at bounding box center [1230, 33] width 78 height 28
click at [1209, 172] on link "الأقسام" at bounding box center [1192, 181] width 118 height 27
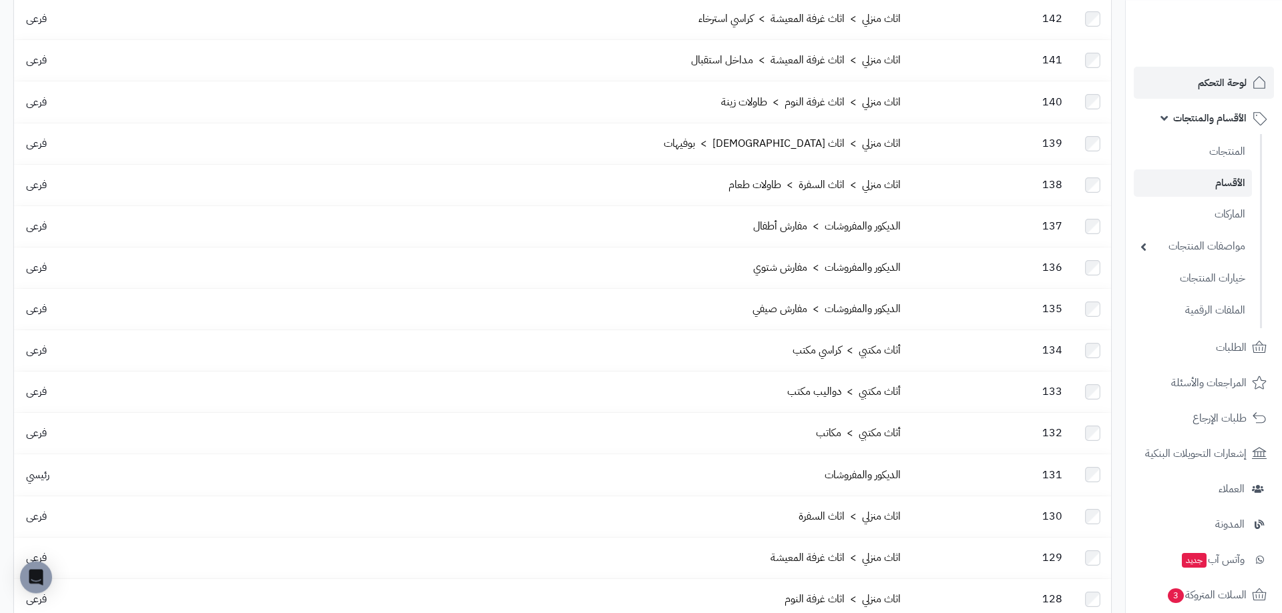
scroll to position [153, 0]
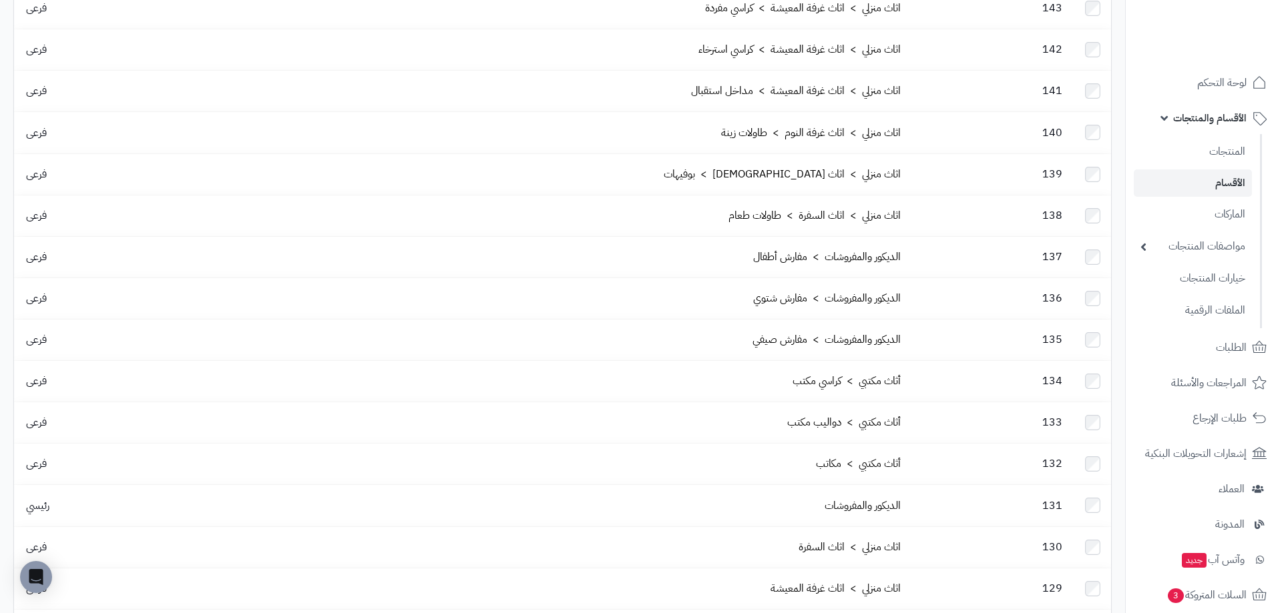
click at [1239, 1] on div at bounding box center [1203, 29] width 157 height 58
click at [1239, 35] on img at bounding box center [1230, 49] width 78 height 28
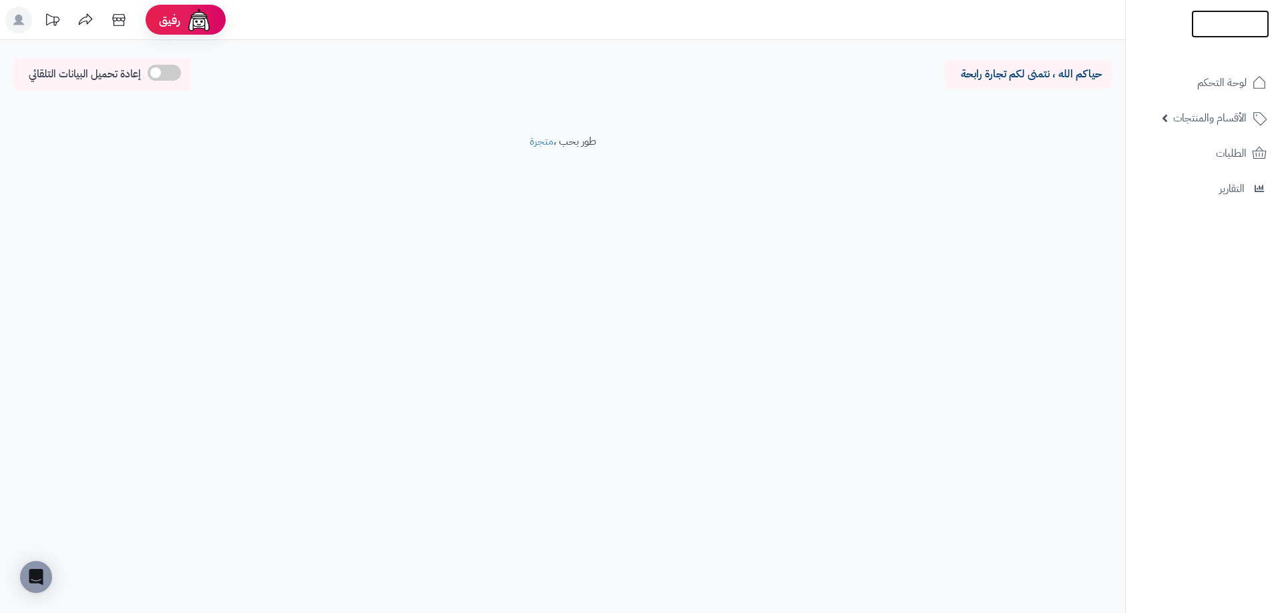
click at [1231, 37] on img at bounding box center [1230, 51] width 78 height 28
click at [1223, 35] on img at bounding box center [1230, 49] width 78 height 28
click at [1221, 31] on img at bounding box center [1230, 44] width 78 height 28
click at [1218, 25] on img at bounding box center [1230, 39] width 78 height 28
click at [1218, 22] on img at bounding box center [1230, 24] width 78 height 28
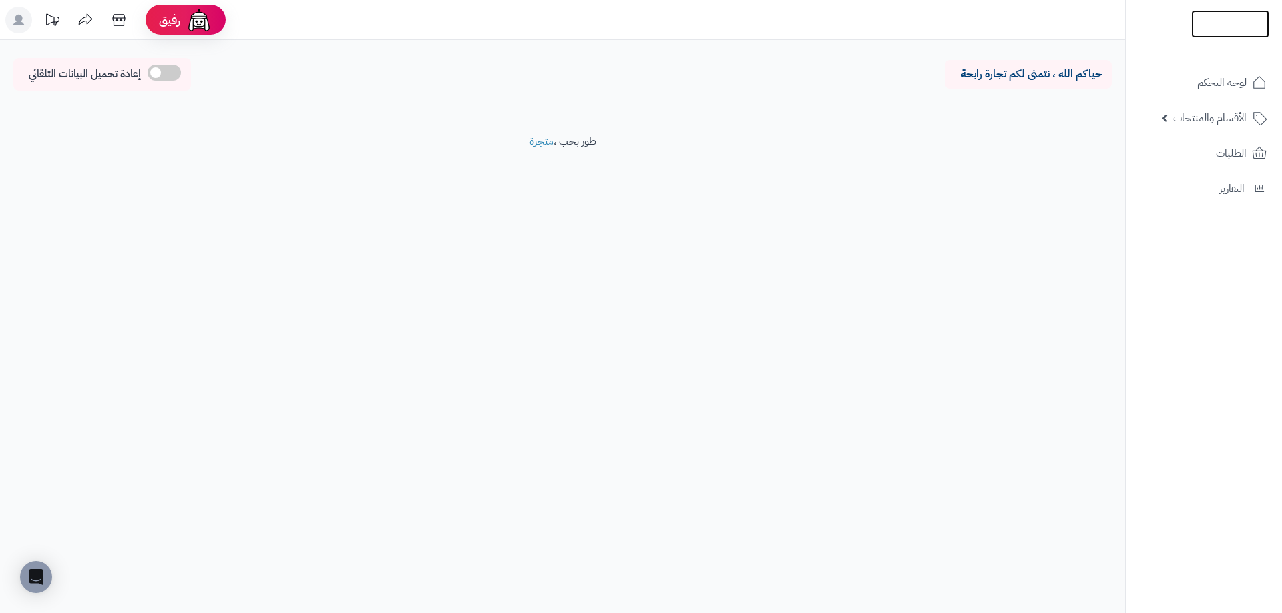
click at [1207, 38] on img at bounding box center [1230, 52] width 78 height 28
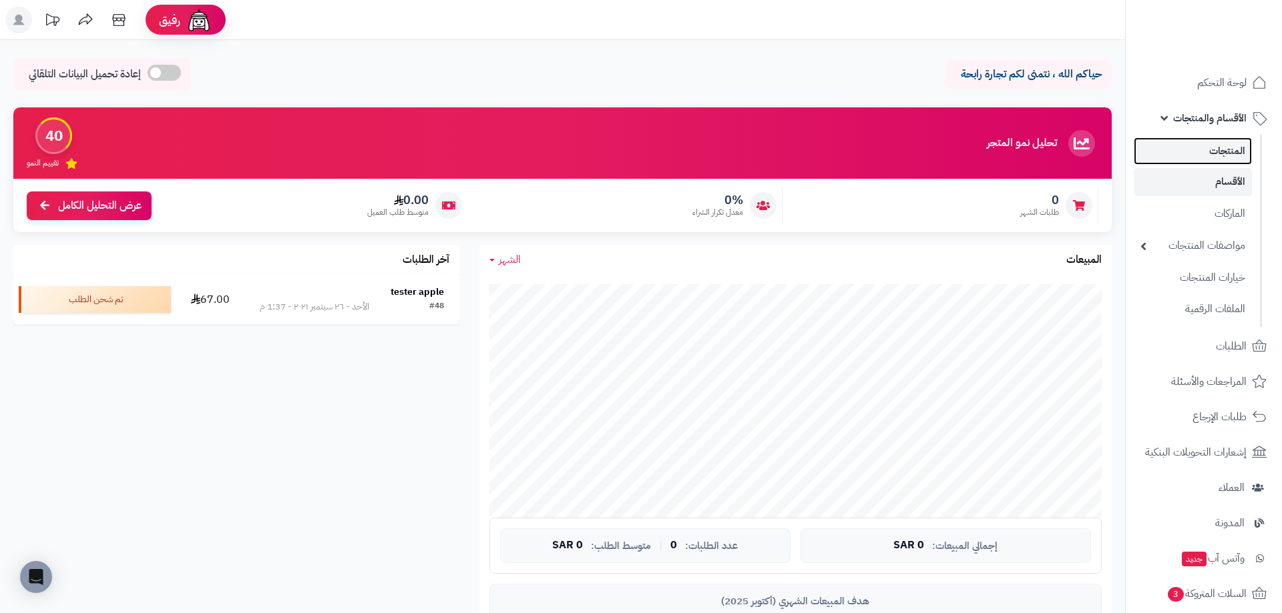
click at [1221, 147] on link "المنتجات" at bounding box center [1192, 150] width 118 height 27
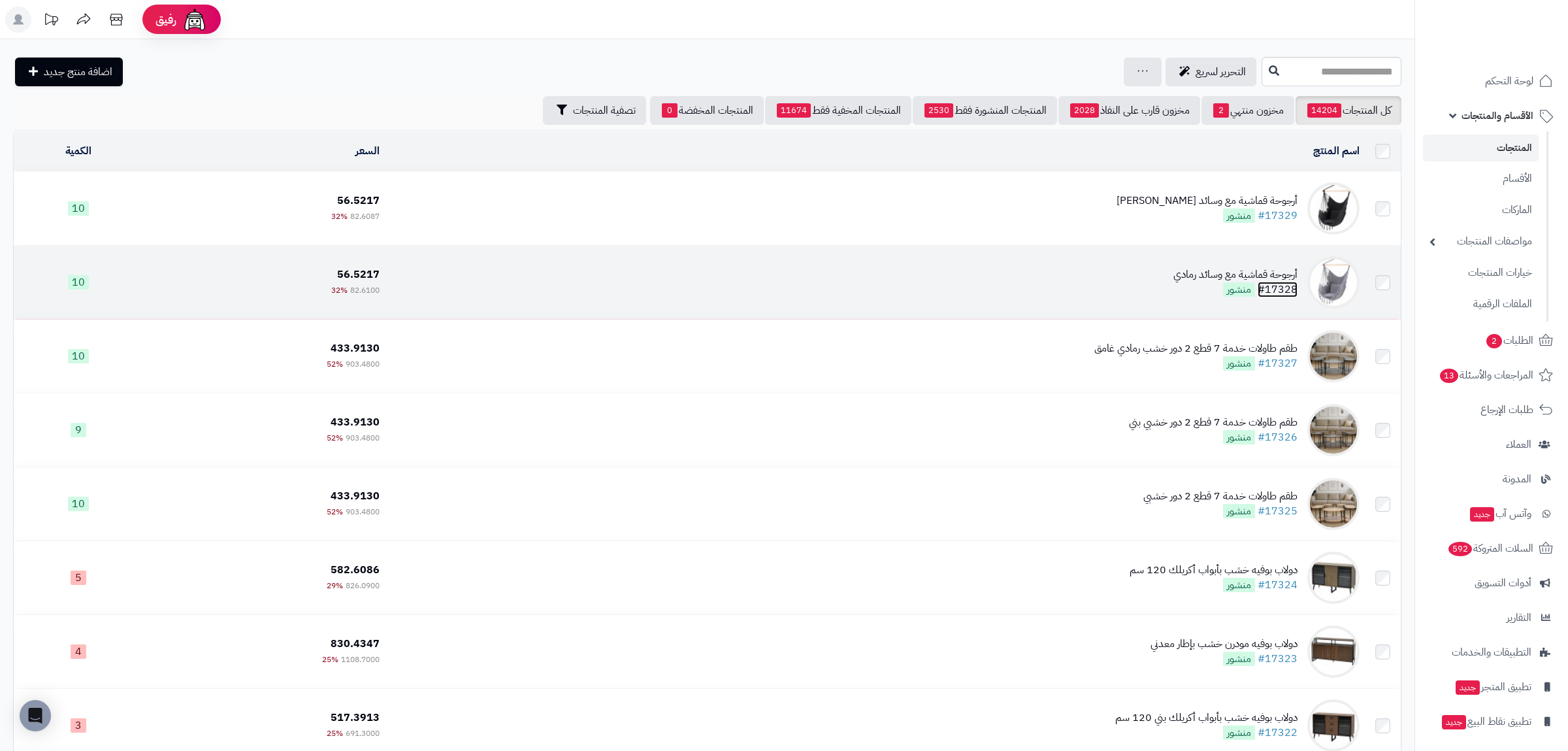
click at [1284, 292] on link "#17328" at bounding box center [1277, 290] width 40 height 16
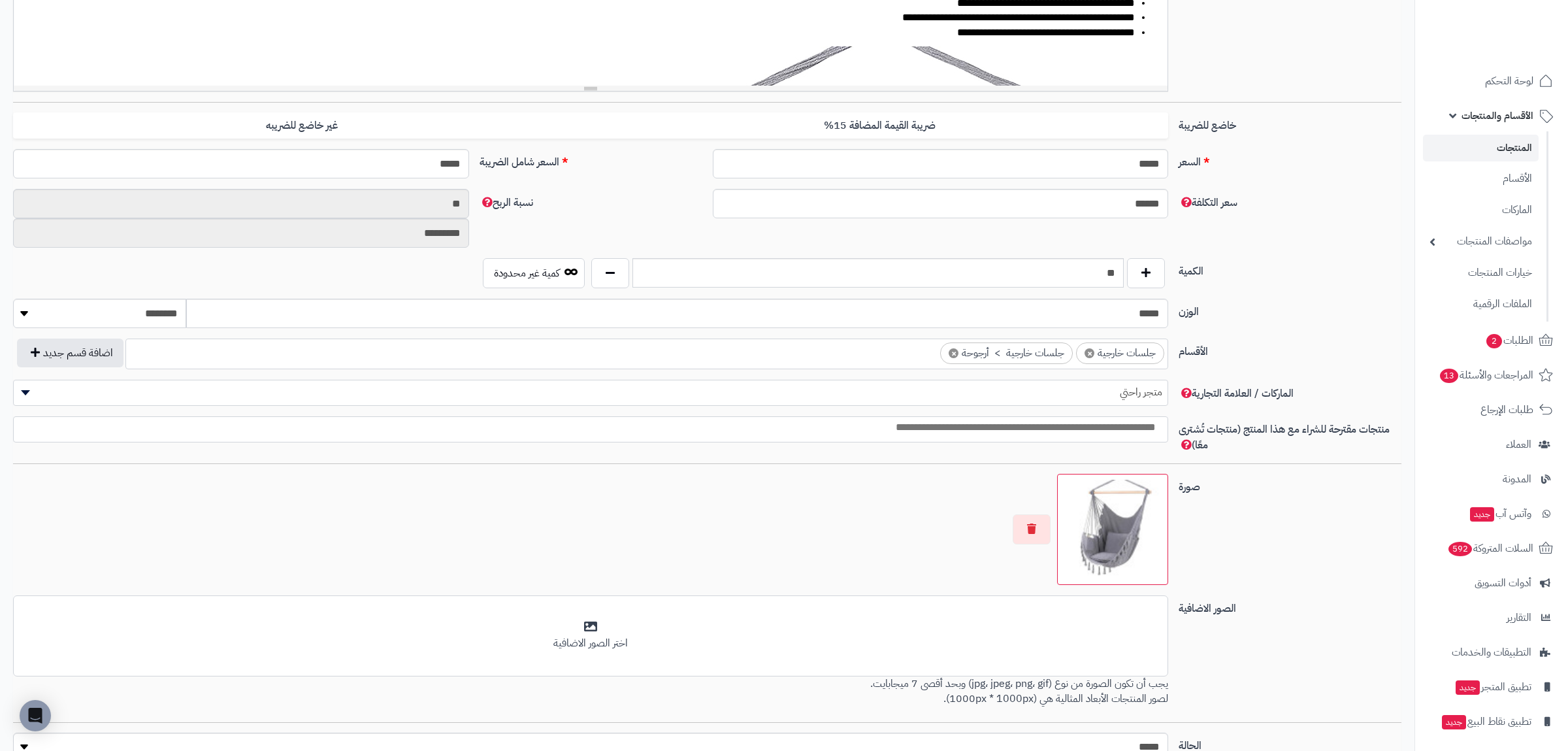
scroll to position [557, 0]
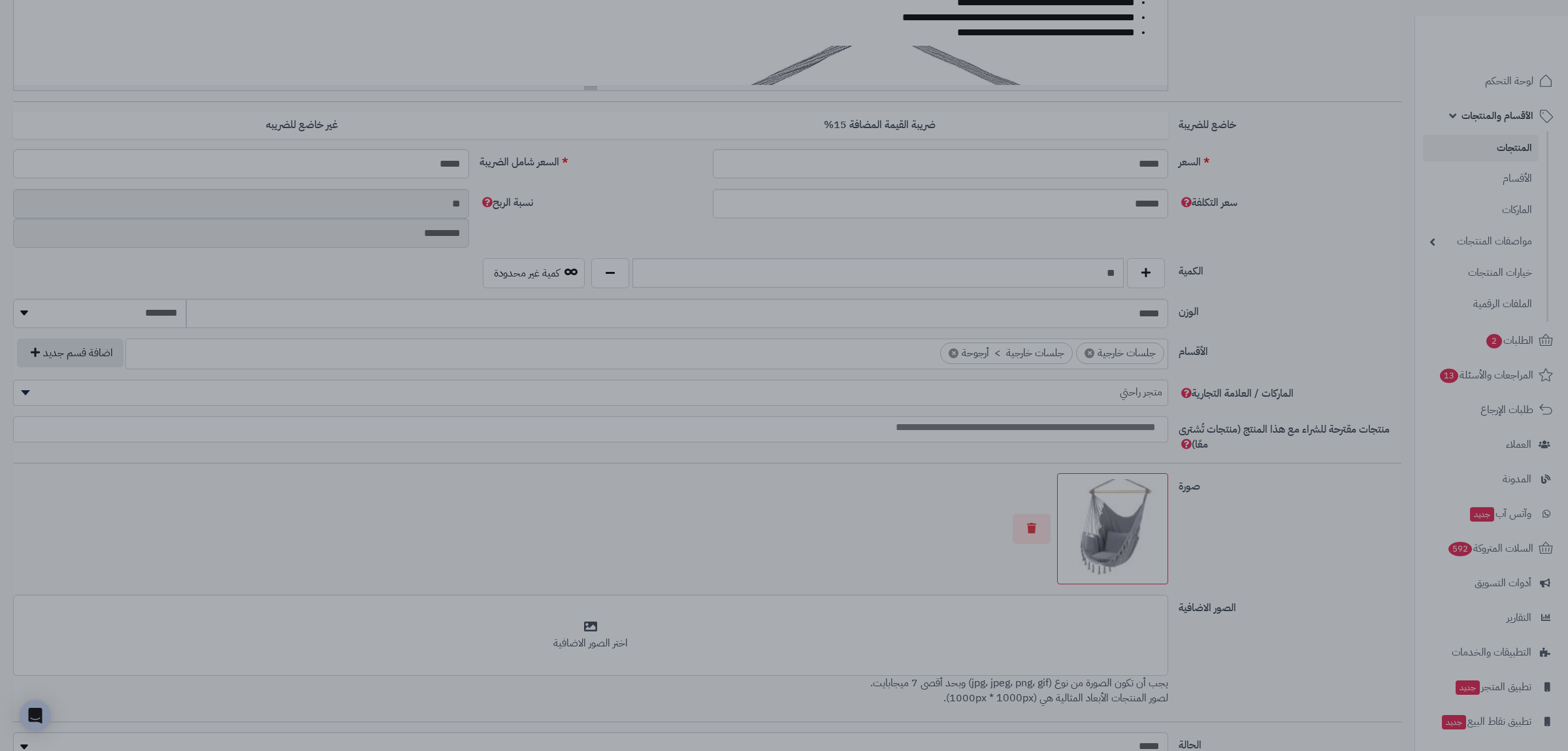
click at [1265, 264] on div at bounding box center [784, 375] width 1568 height 751
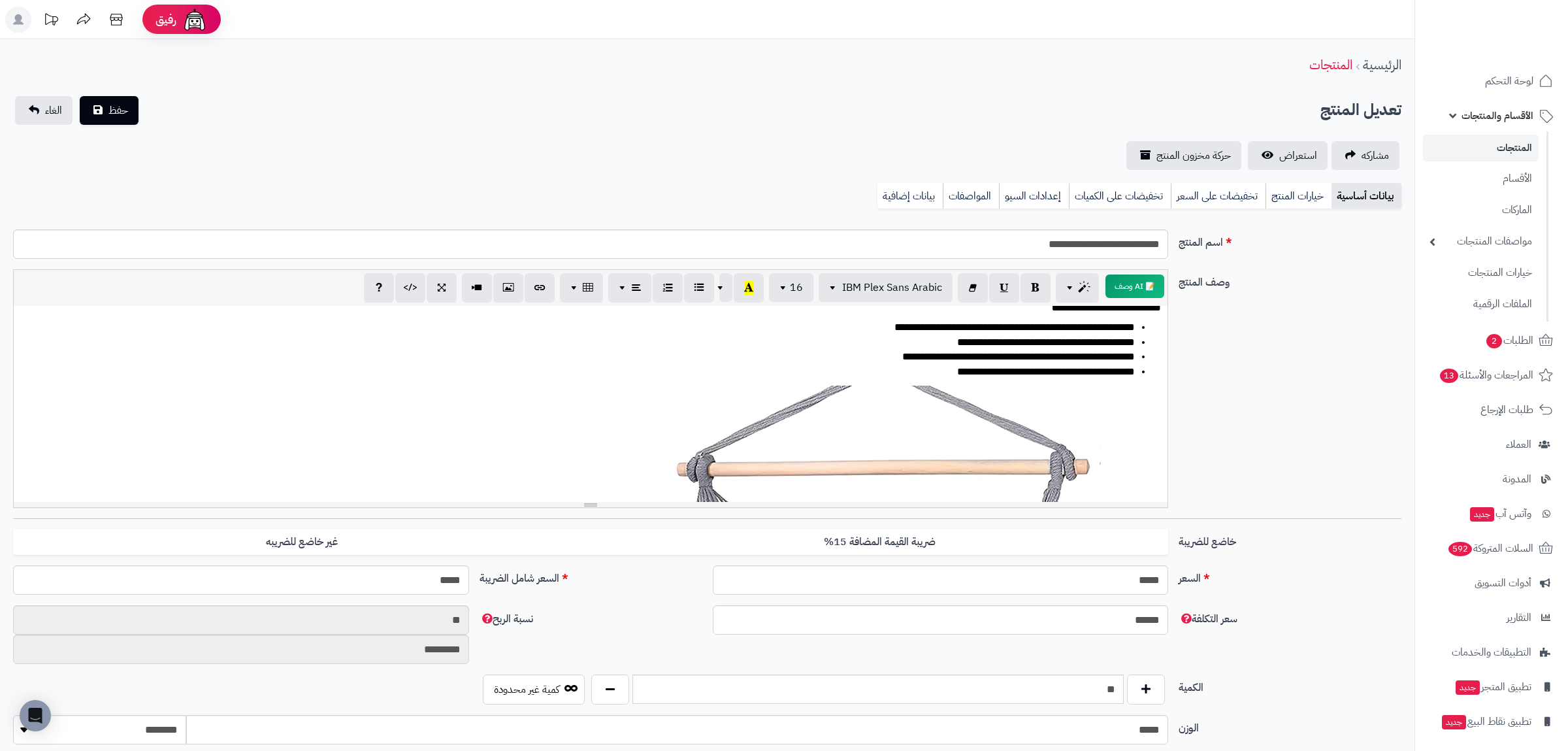
scroll to position [186, 0]
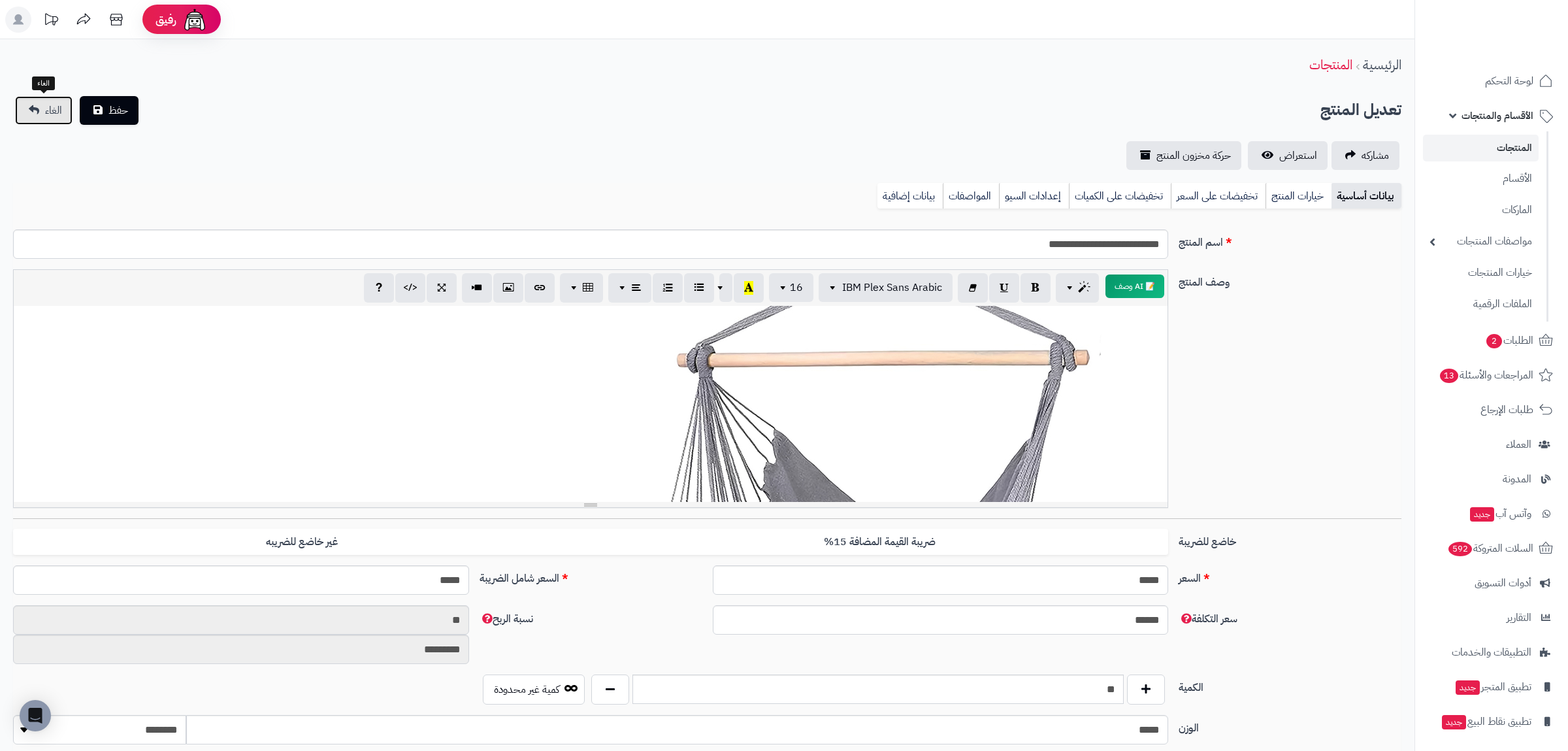
click at [49, 109] on span "الغاء" at bounding box center [53, 111] width 17 height 16
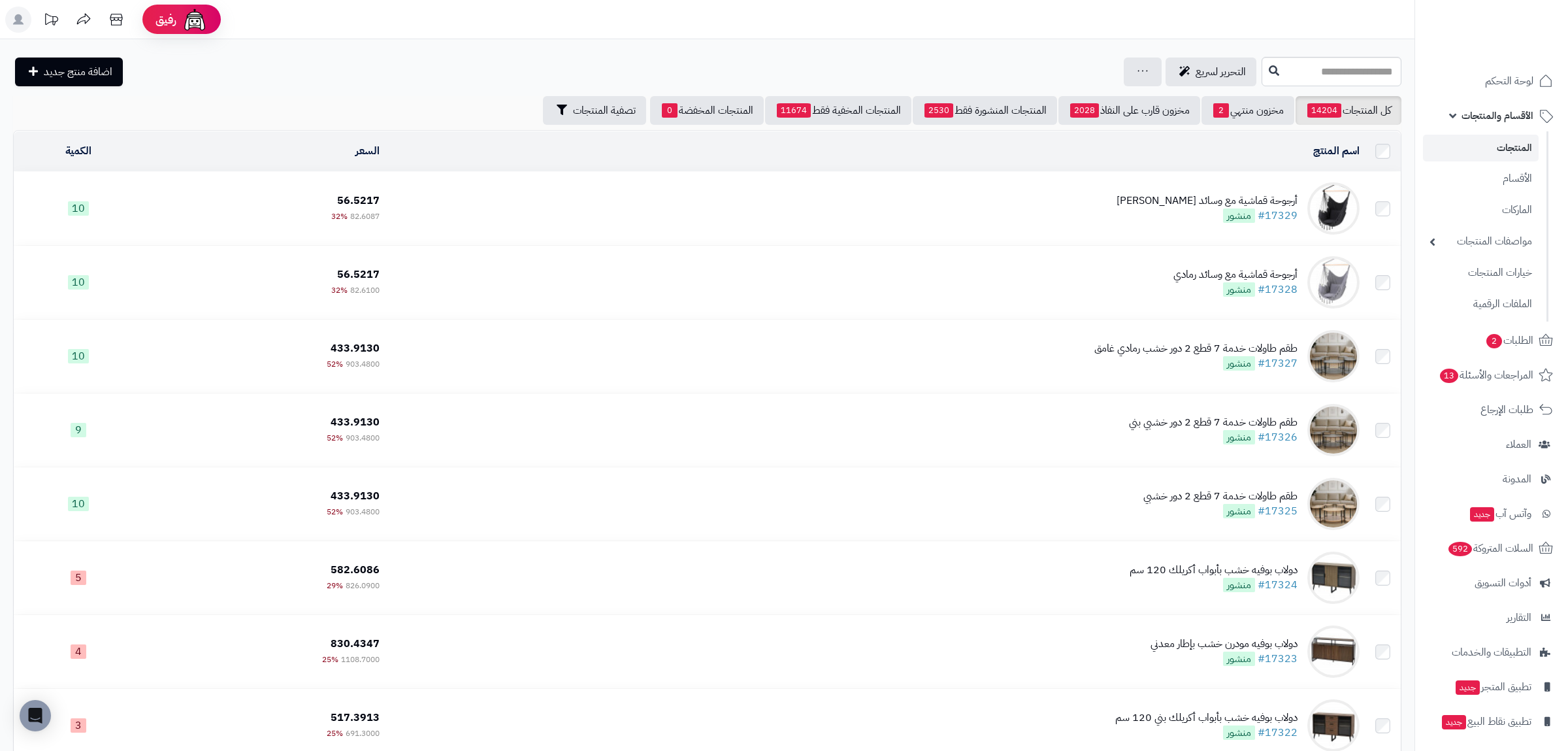
click at [1319, 212] on img at bounding box center [1333, 208] width 52 height 52
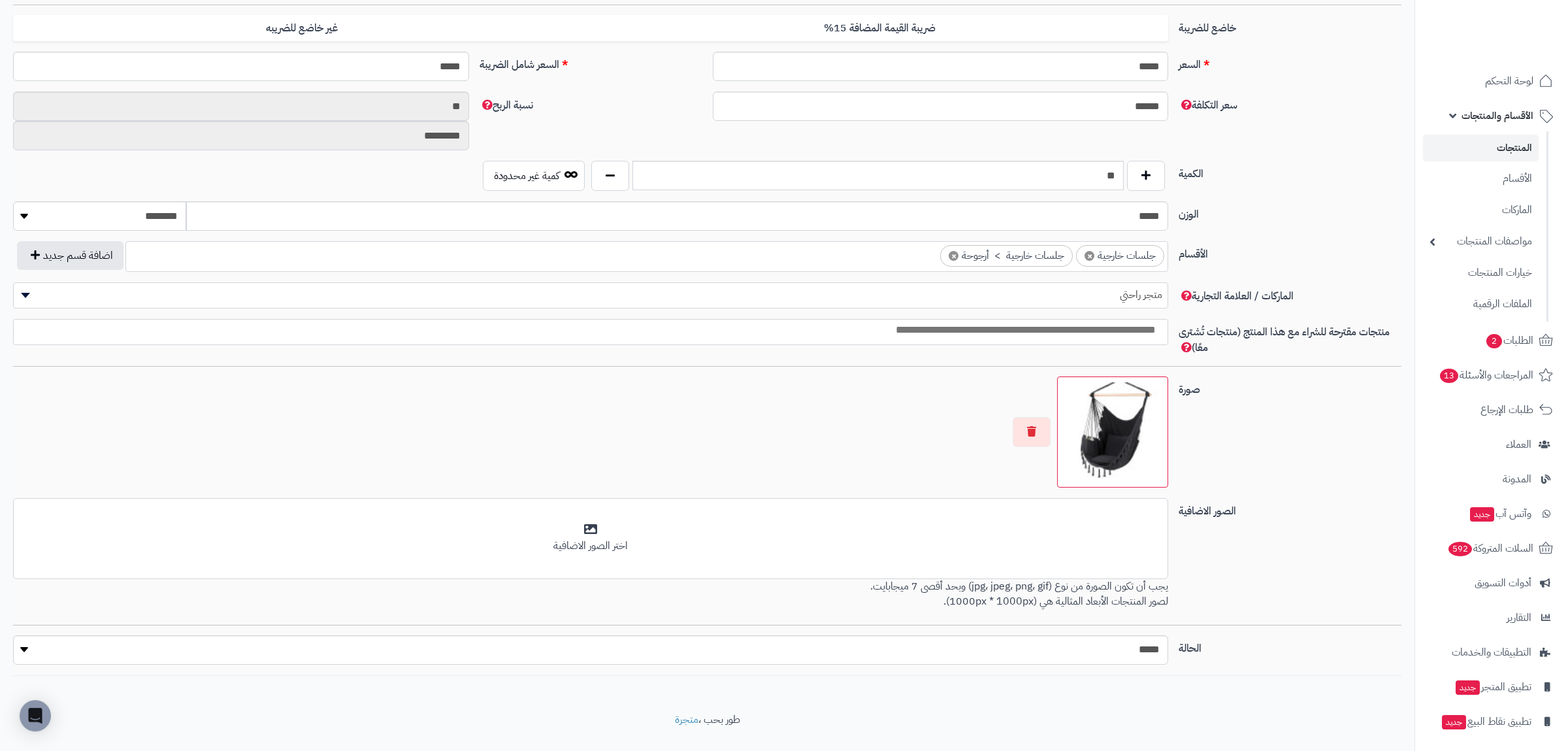
scroll to position [540, 0]
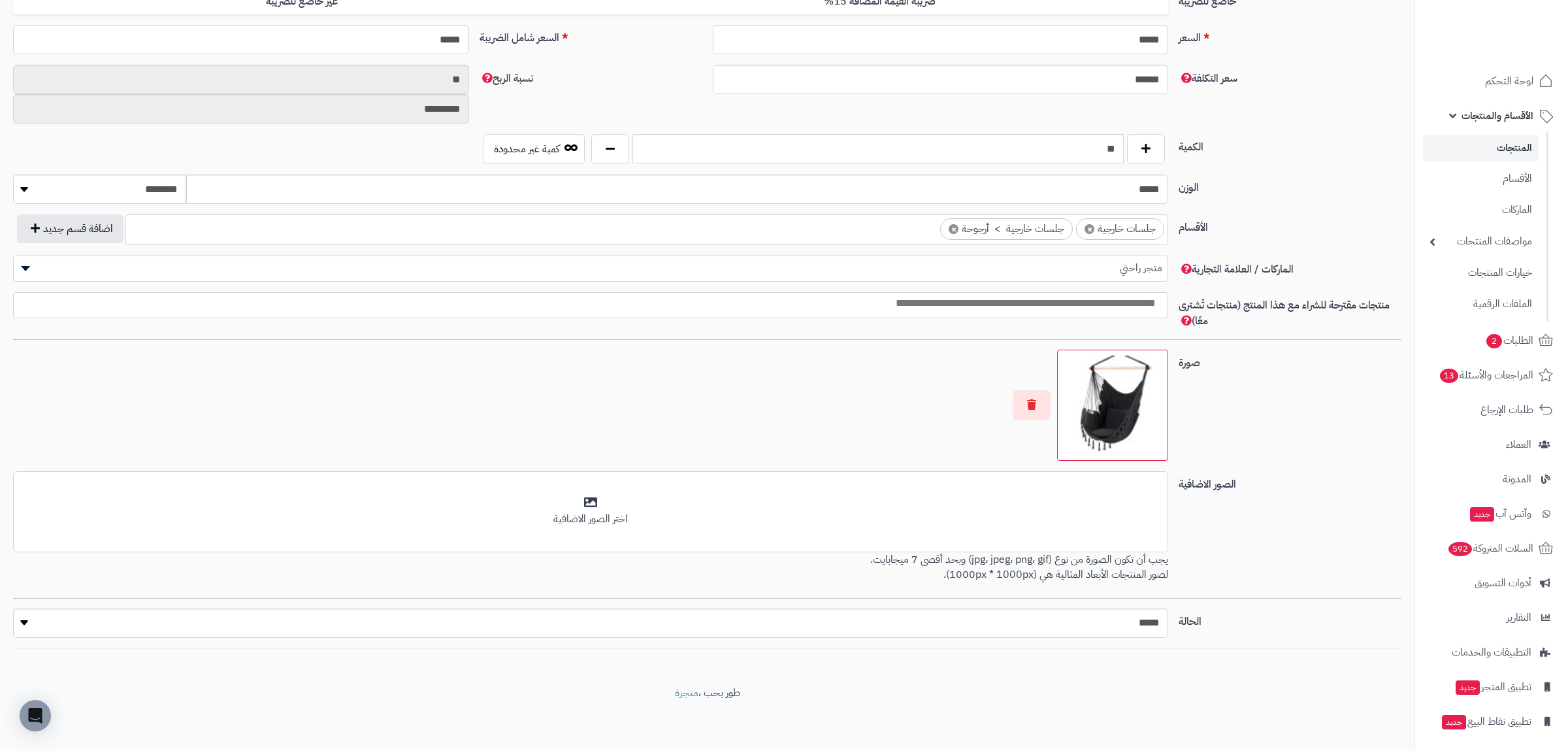
click at [1116, 414] on img at bounding box center [1112, 404] width 99 height 99
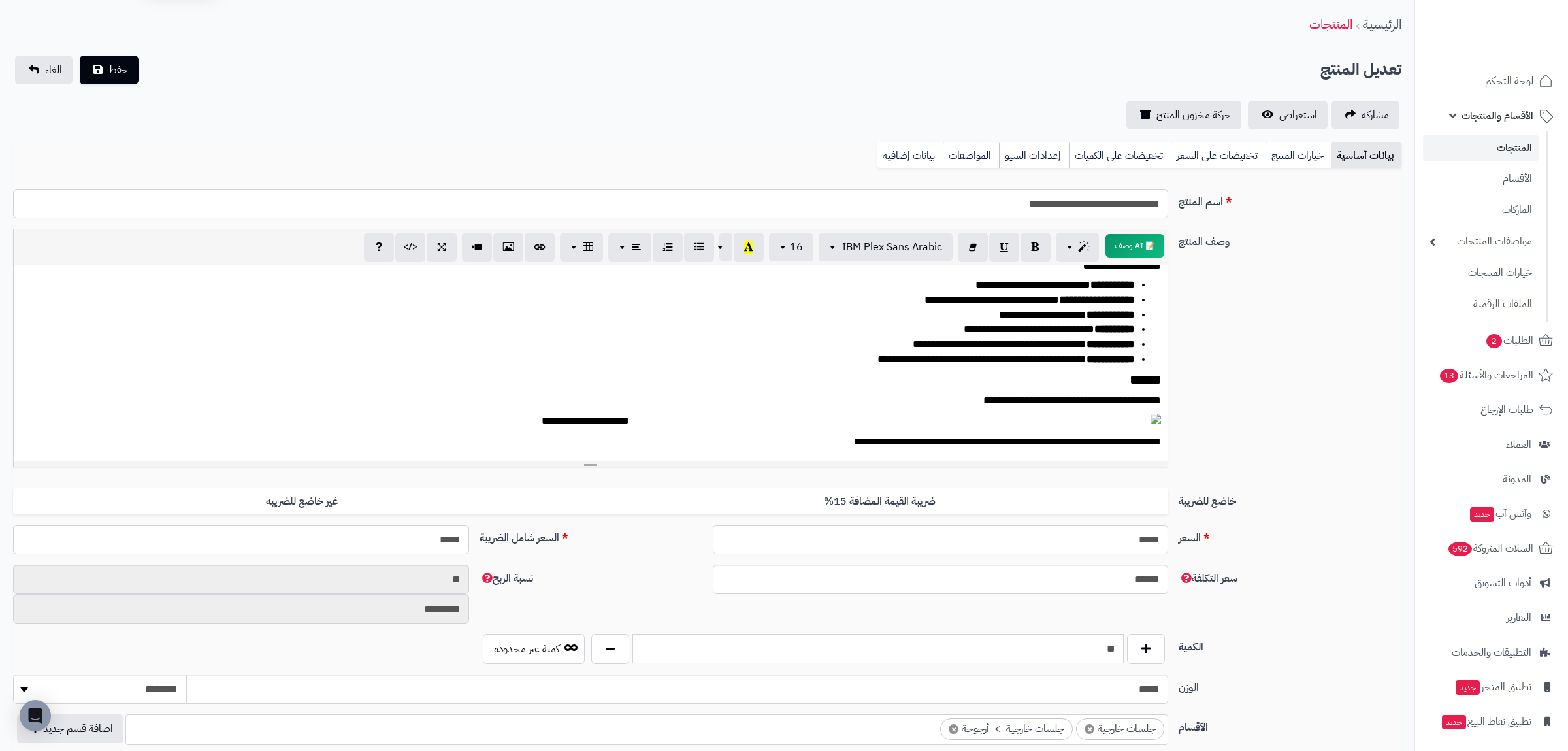
scroll to position [0, 0]
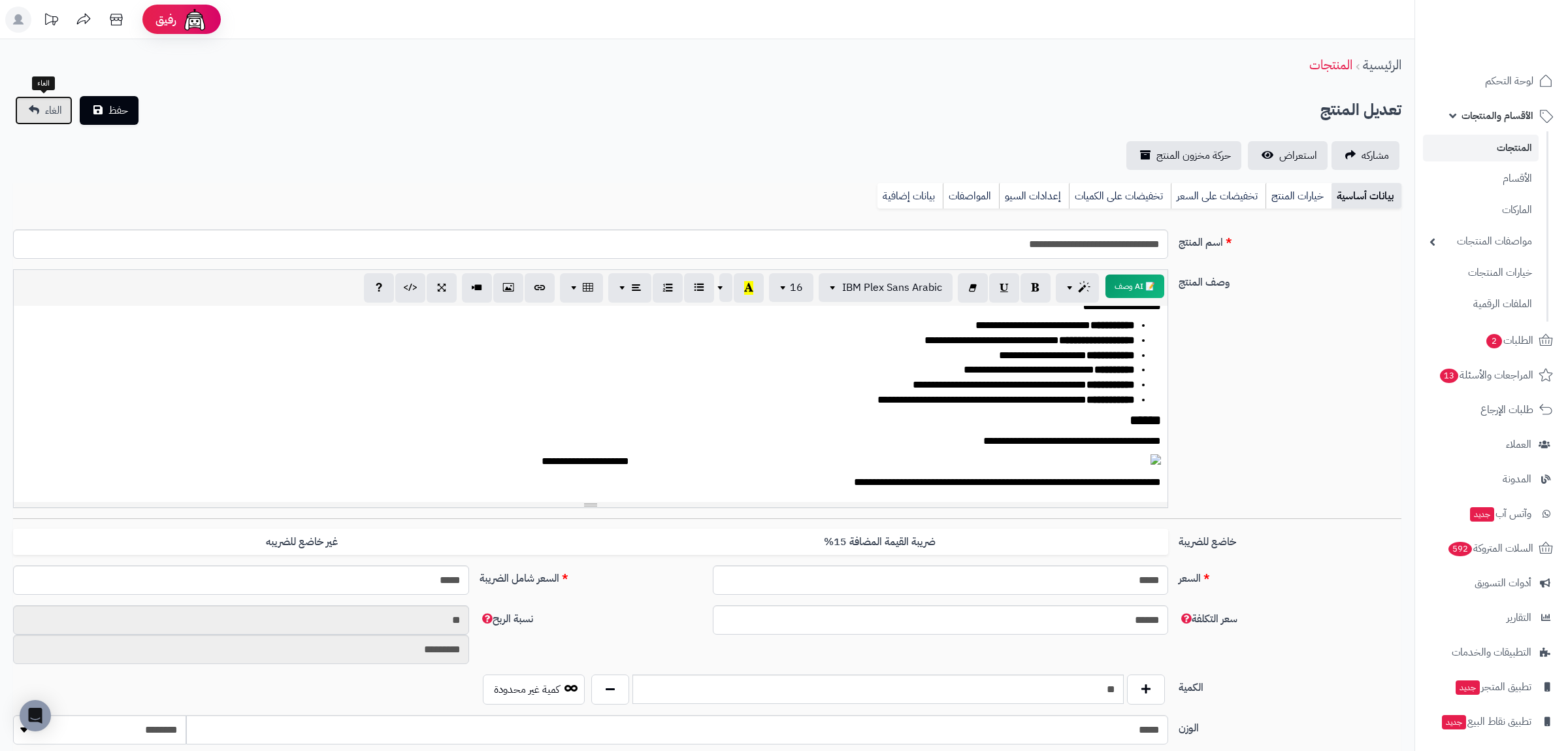
click at [52, 107] on span "الغاء" at bounding box center [53, 111] width 17 height 16
